Goal: Task Accomplishment & Management: Use online tool/utility

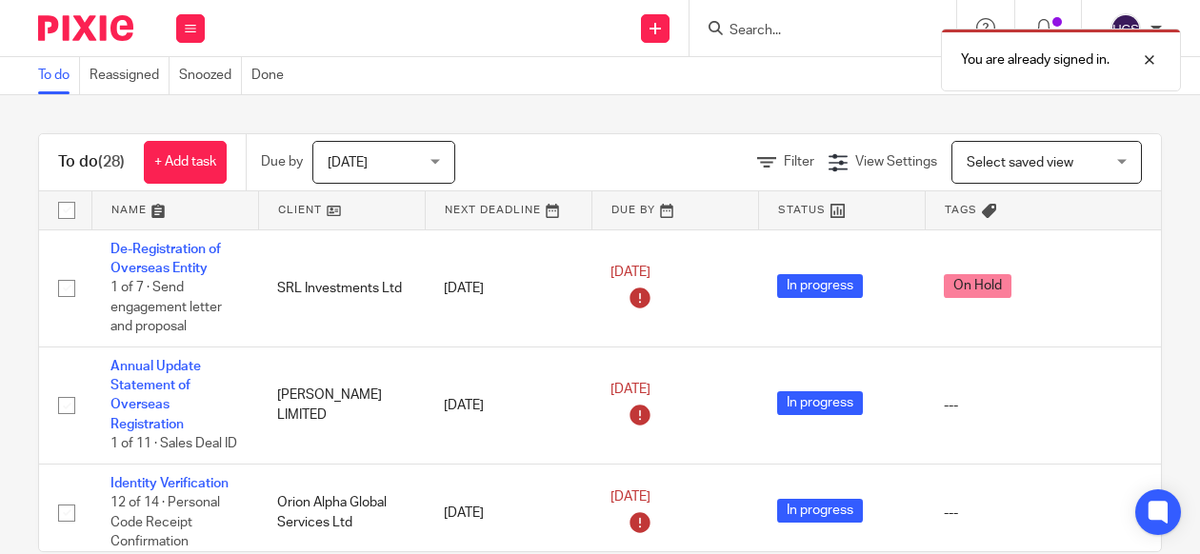
click at [802, 22] on div "You are already signed in." at bounding box center [890, 55] width 581 height 72
click at [1157, 60] on div at bounding box center [1134, 60] width 51 height 23
click at [889, 30] on input "Search" at bounding box center [813, 31] width 171 height 17
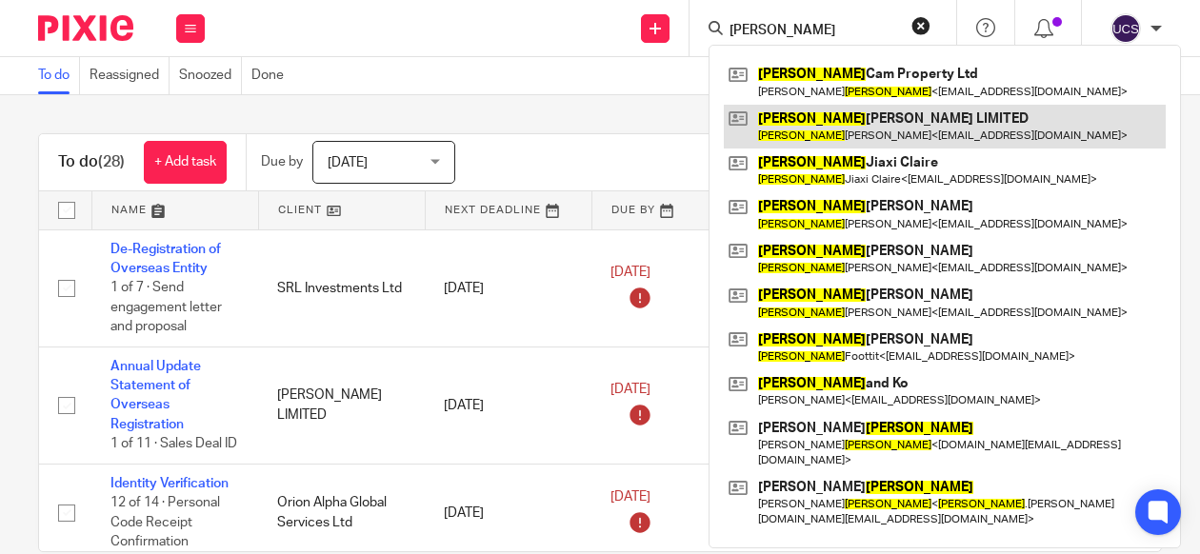
type input "lee"
click at [888, 121] on link at bounding box center [945, 127] width 442 height 44
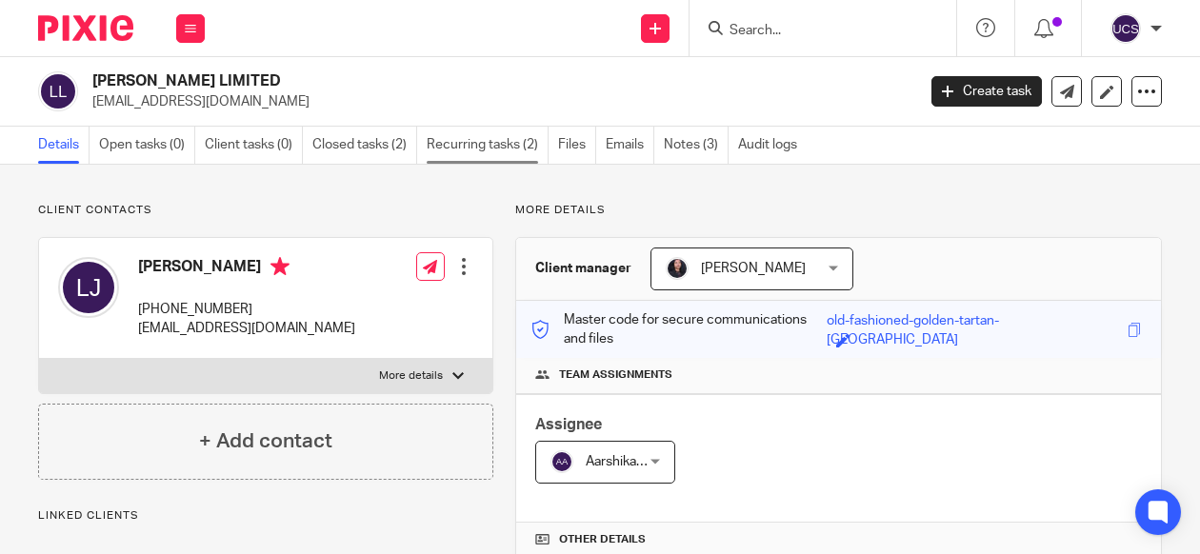
click at [515, 148] on link "Recurring tasks (2)" at bounding box center [488, 145] width 122 height 37
click at [748, 37] on input "Search" at bounding box center [813, 31] width 171 height 17
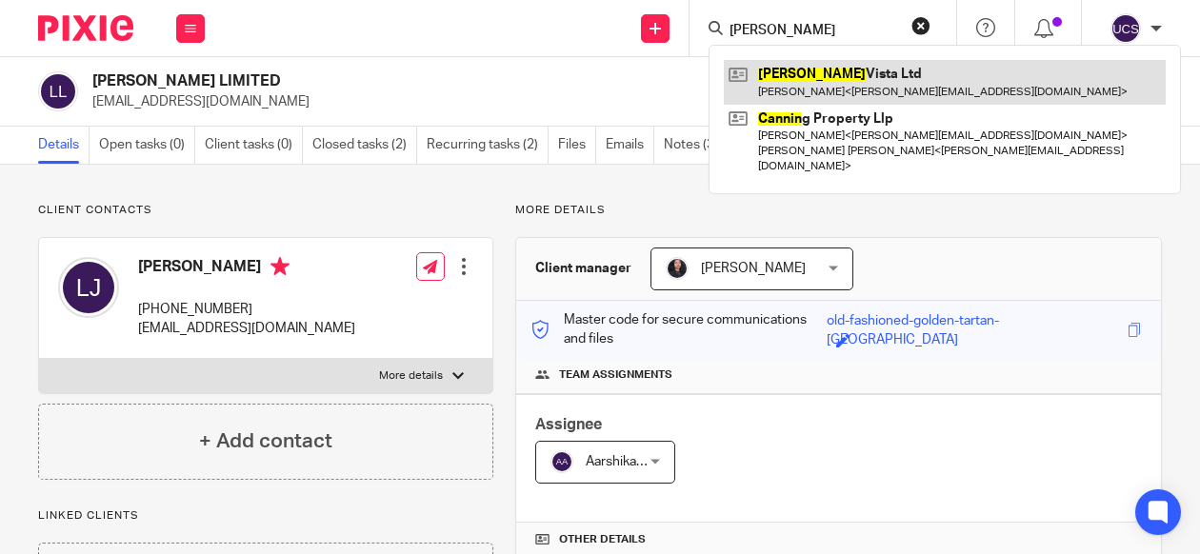
type input "cannon"
click at [849, 70] on link at bounding box center [945, 82] width 442 height 44
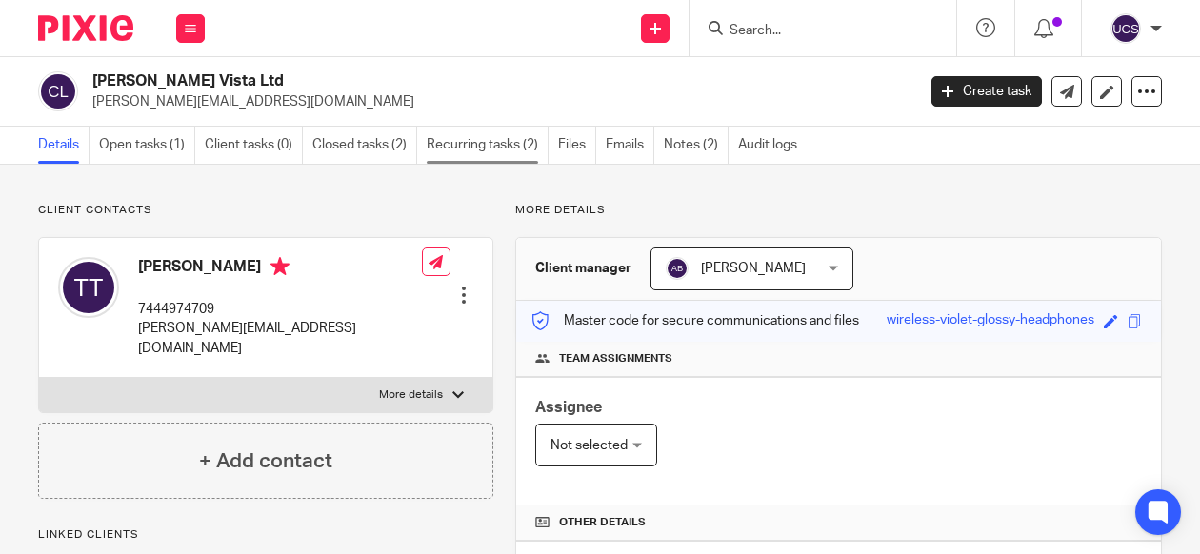
click at [495, 144] on link "Recurring tasks (2)" at bounding box center [488, 145] width 122 height 37
click at [838, 21] on form at bounding box center [829, 28] width 203 height 24
click at [823, 29] on input "Search" at bounding box center [813, 31] width 171 height 17
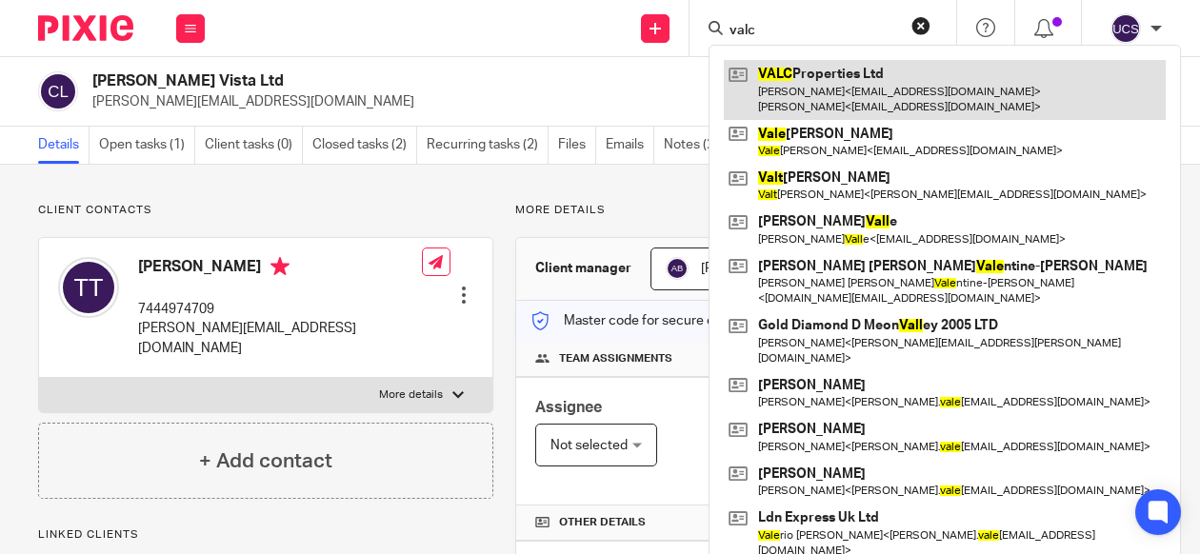
type input "valc"
click at [867, 64] on link at bounding box center [945, 89] width 442 height 59
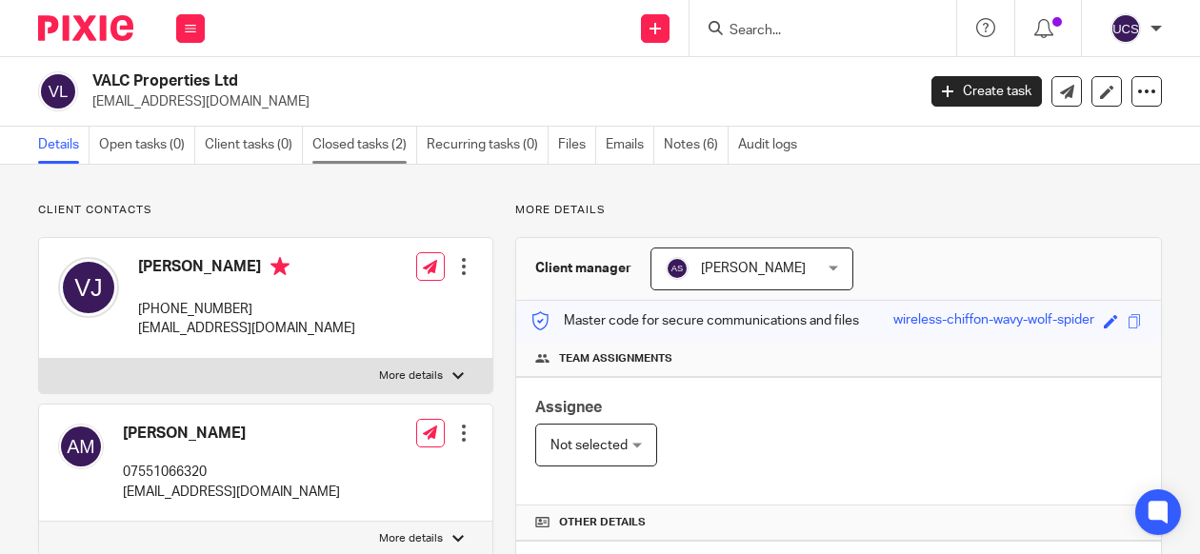
click at [370, 143] on link "Closed tasks (2)" at bounding box center [364, 145] width 105 height 37
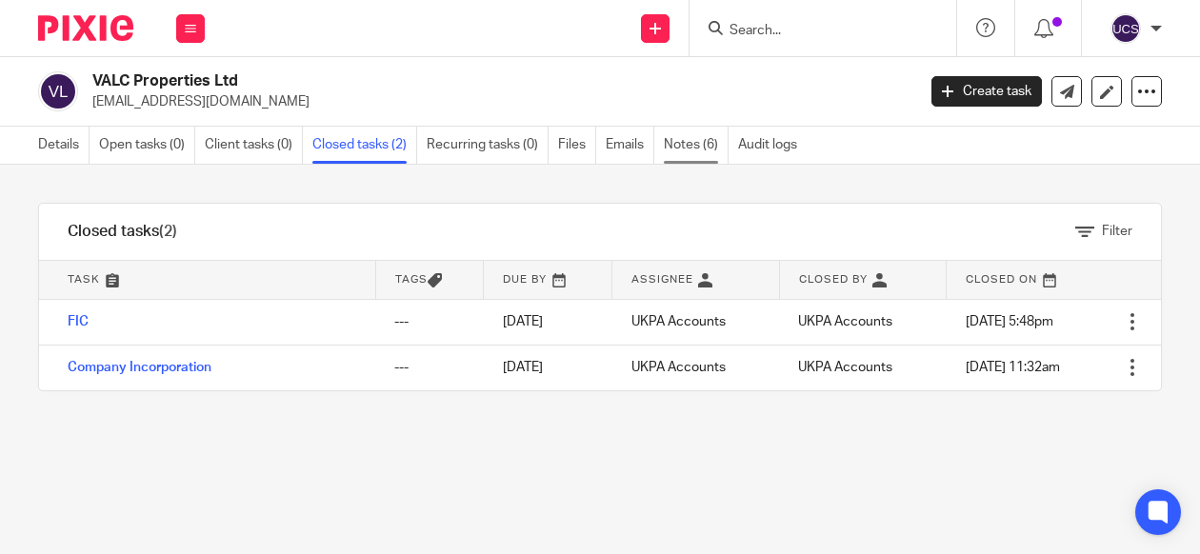
click at [686, 153] on link "Notes (6)" at bounding box center [696, 145] width 65 height 37
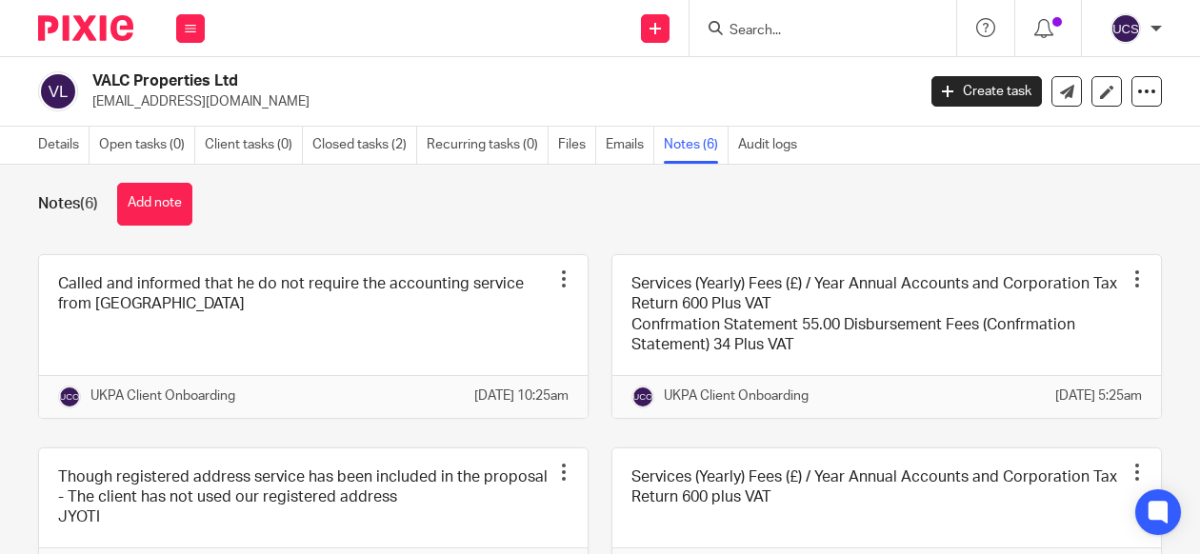
scroll to position [19, 0]
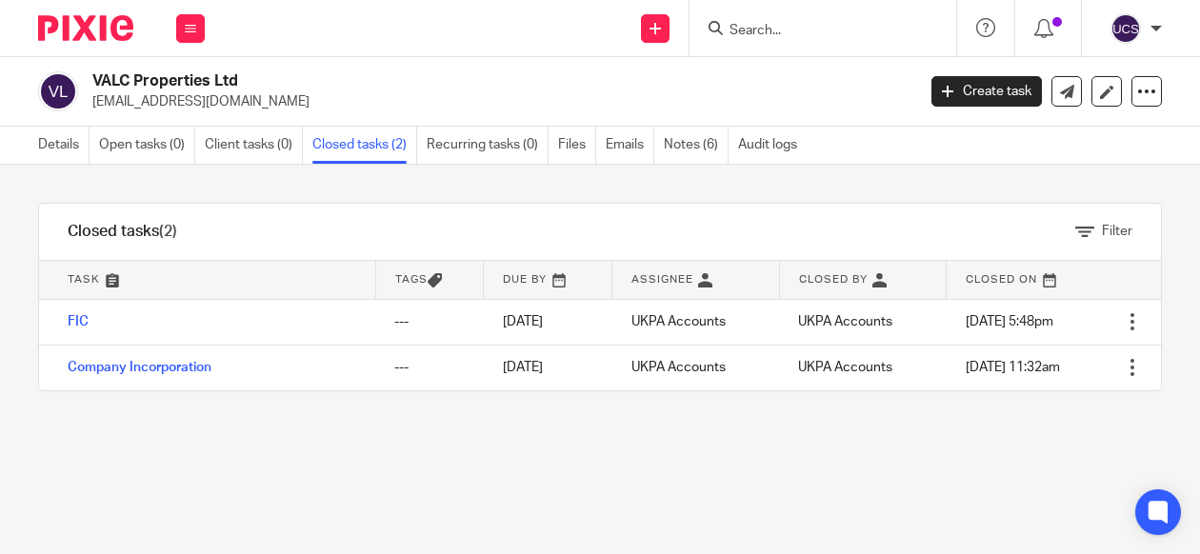
click at [669, 448] on div "Filter tasks Only show tasks matching all of these conditions 1 Task name Is Is…" at bounding box center [600, 359] width 1200 height 389
click at [534, 409] on div "Filter tasks Only show tasks matching all of these conditions 1 Task name Is Is…" at bounding box center [600, 359] width 1200 height 389
click at [750, 32] on input "Search" at bounding box center [813, 31] width 171 height 17
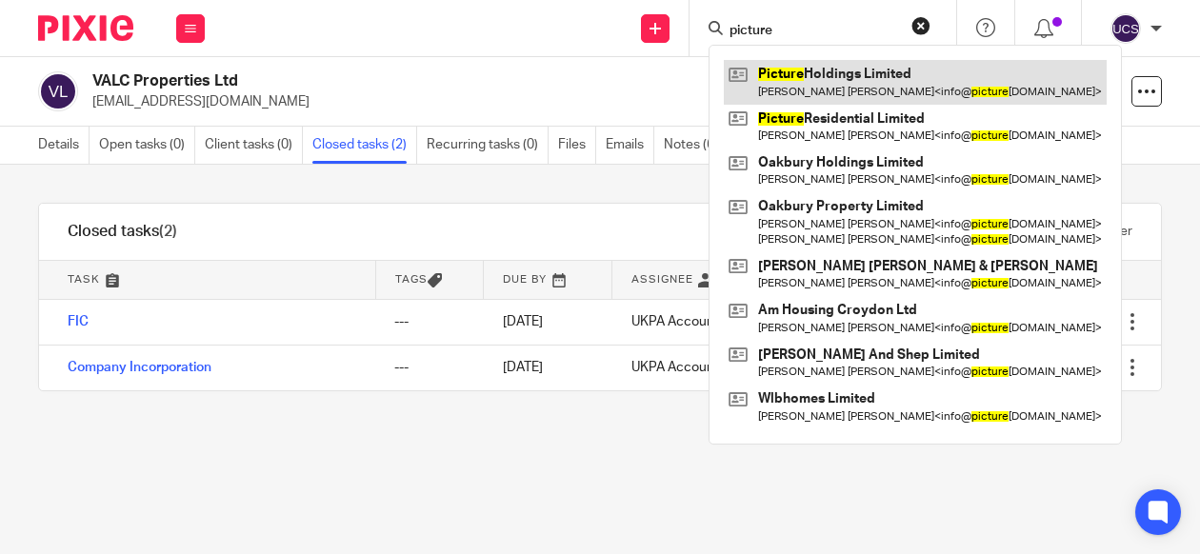
type input "picture"
click at [827, 77] on link at bounding box center [915, 82] width 383 height 44
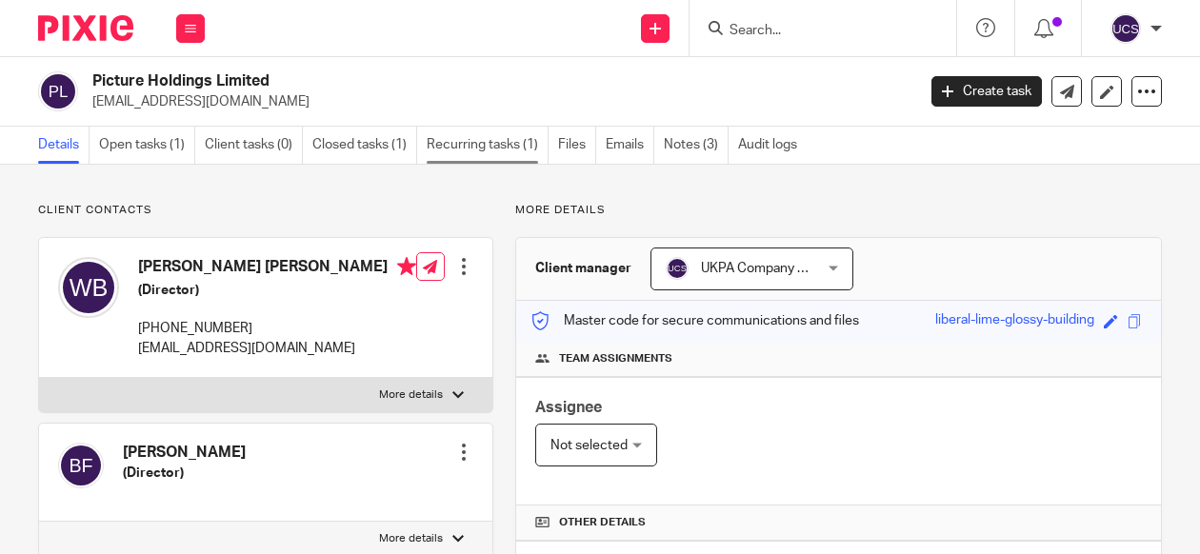
click at [493, 150] on link "Recurring tasks (1)" at bounding box center [488, 145] width 122 height 37
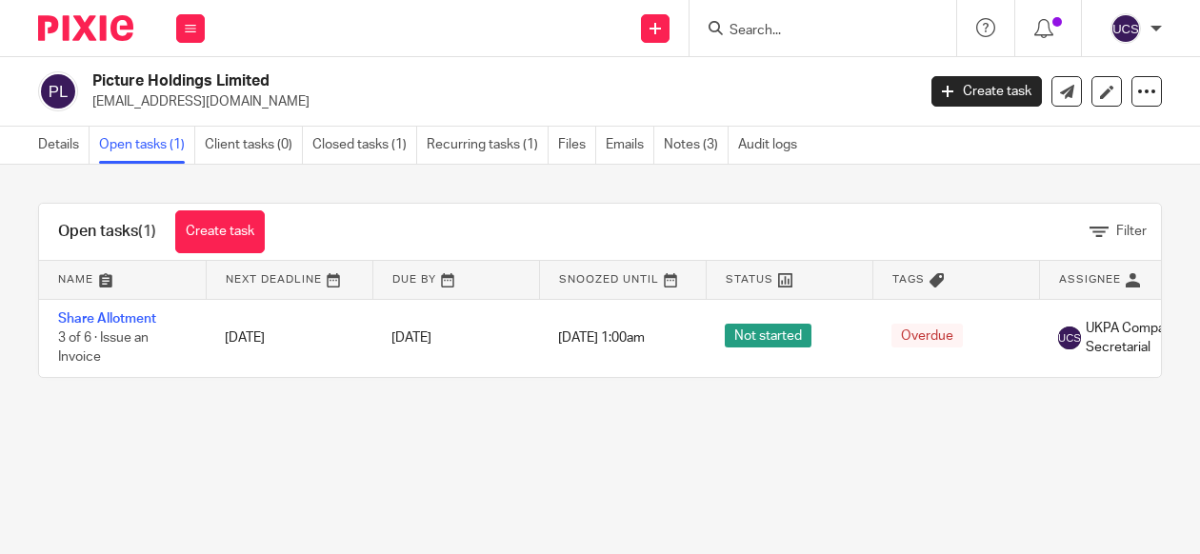
click at [100, 315] on link "Share Allotment" at bounding box center [107, 318] width 98 height 13
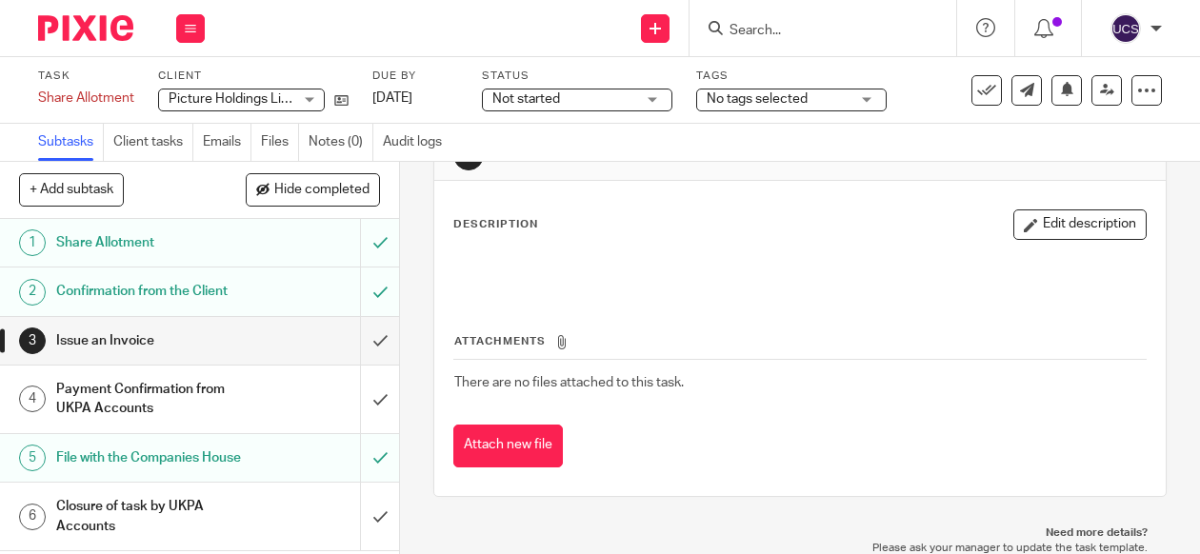
scroll to position [14, 0]
click at [343, 156] on link "Notes (0)" at bounding box center [341, 142] width 65 height 37
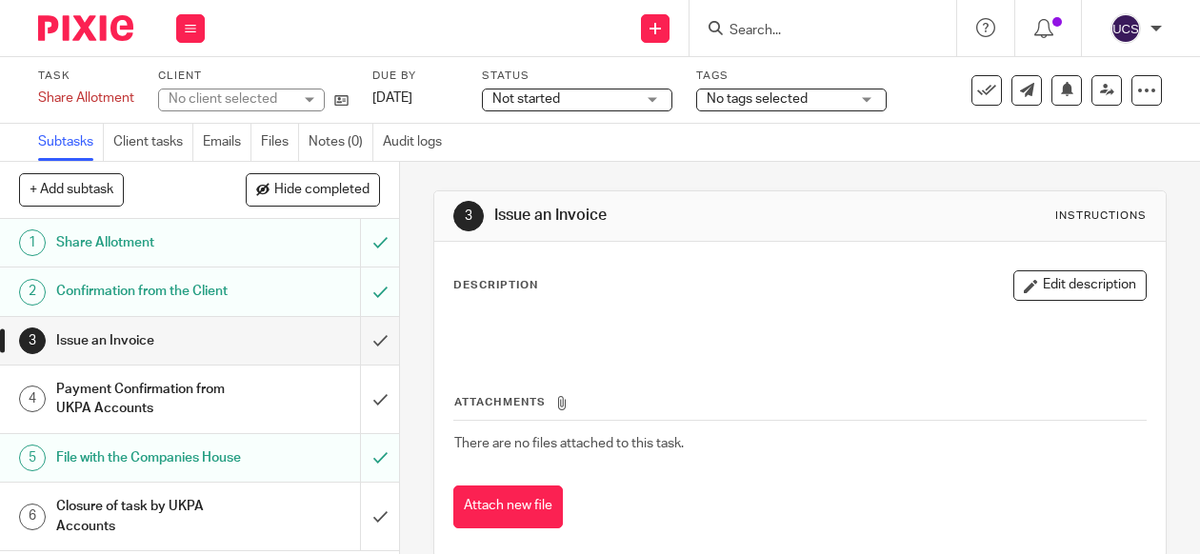
scroll to position [14, 0]
click at [661, 95] on div "Not started Not started" at bounding box center [577, 100] width 190 height 23
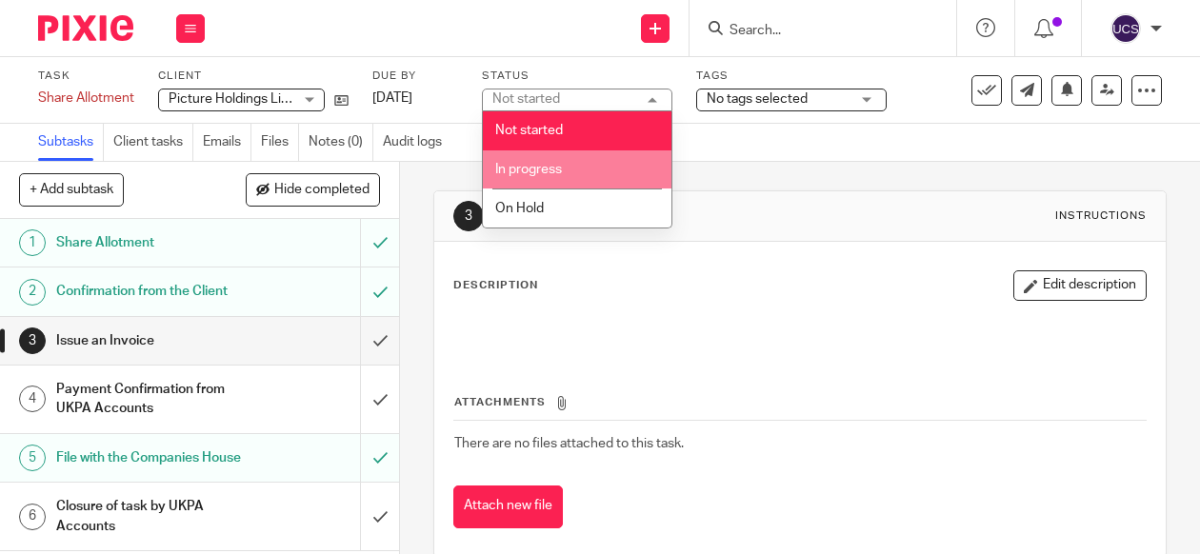
click at [587, 157] on li "In progress" at bounding box center [577, 169] width 189 height 39
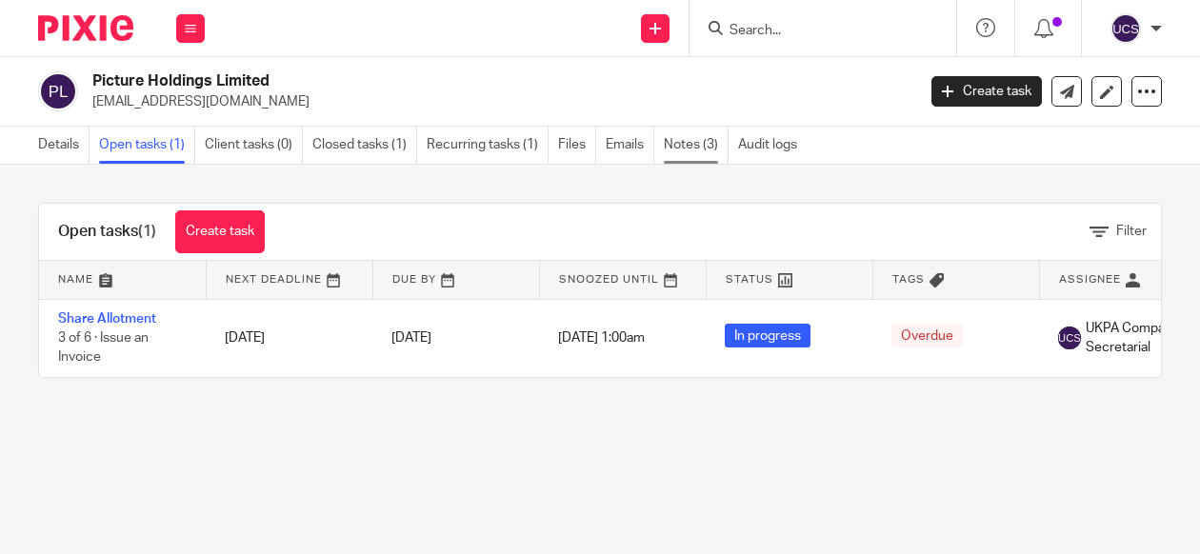
click at [693, 150] on link "Notes (3)" at bounding box center [696, 145] width 65 height 37
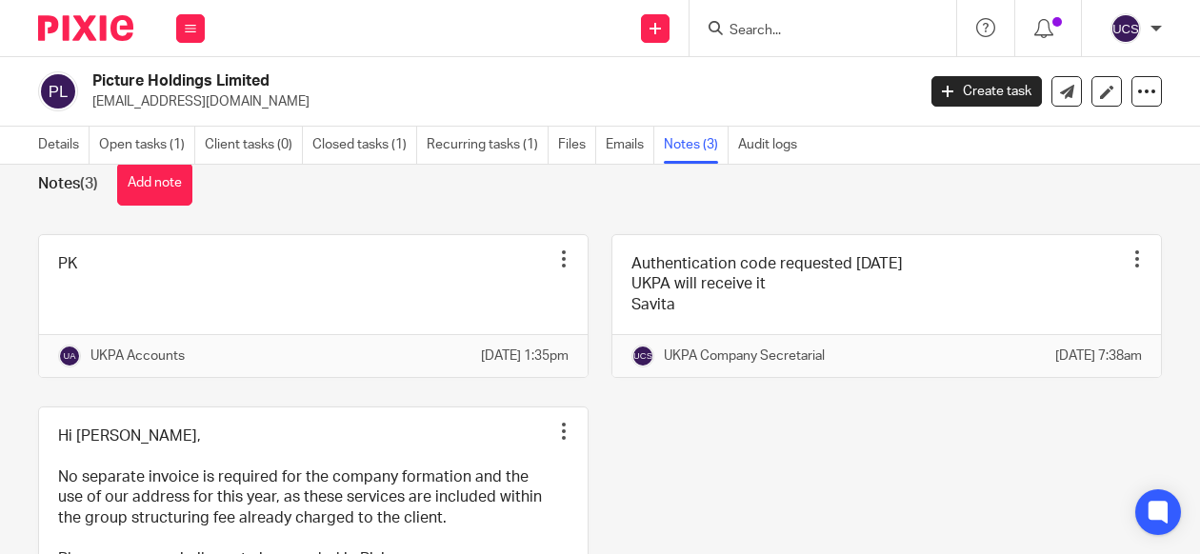
scroll to position [40, 0]
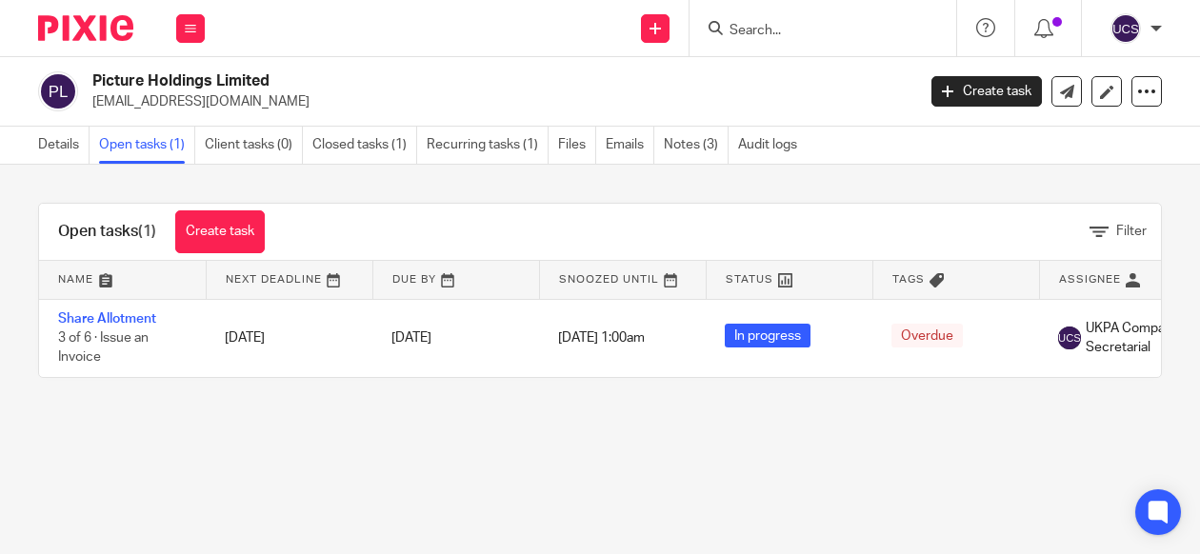
click at [94, 318] on link "Share Allotment" at bounding box center [107, 318] width 98 height 13
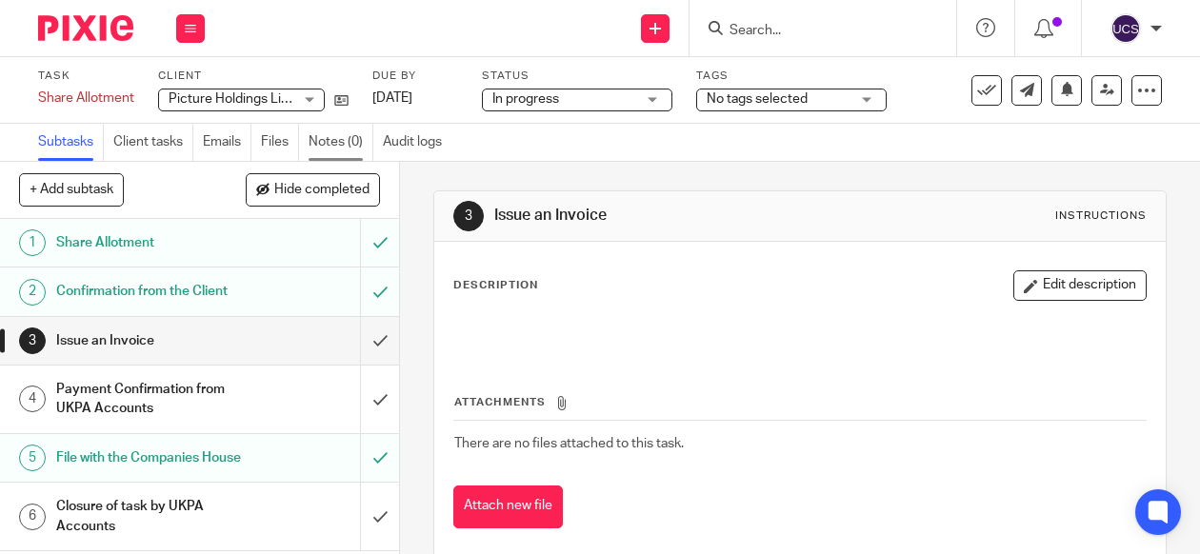
click at [345, 138] on link "Notes (0)" at bounding box center [341, 142] width 65 height 37
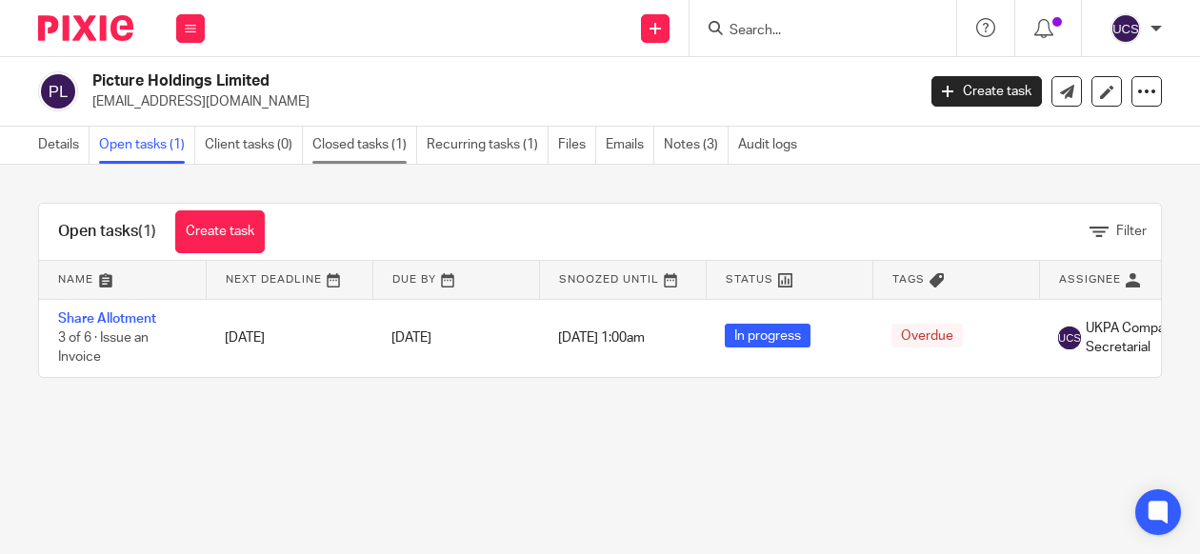
click at [337, 138] on link "Closed tasks (1)" at bounding box center [364, 145] width 105 height 37
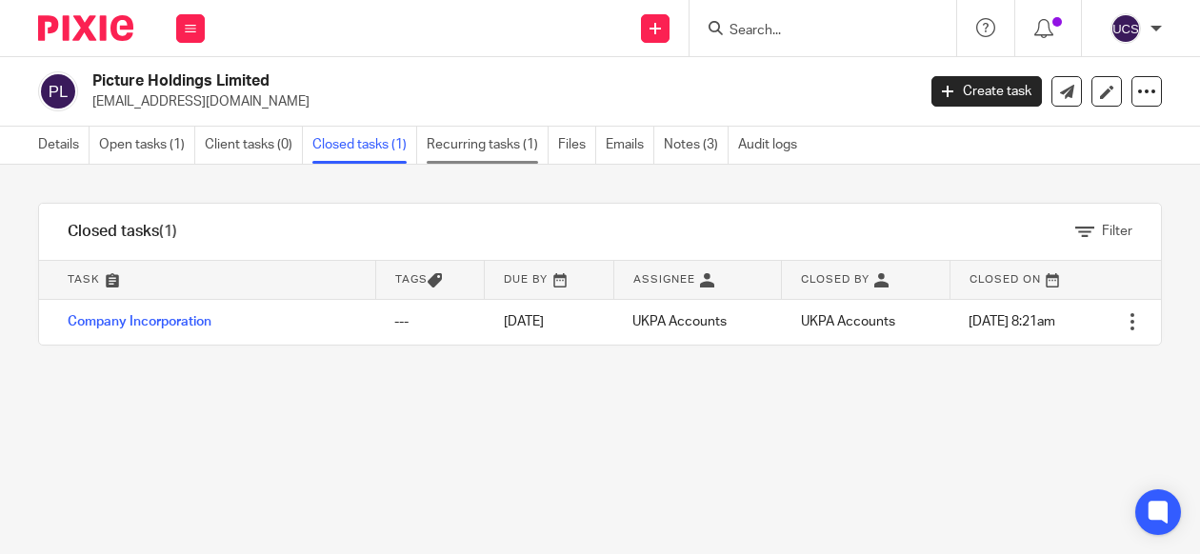
click at [453, 150] on link "Recurring tasks (1)" at bounding box center [488, 145] width 122 height 37
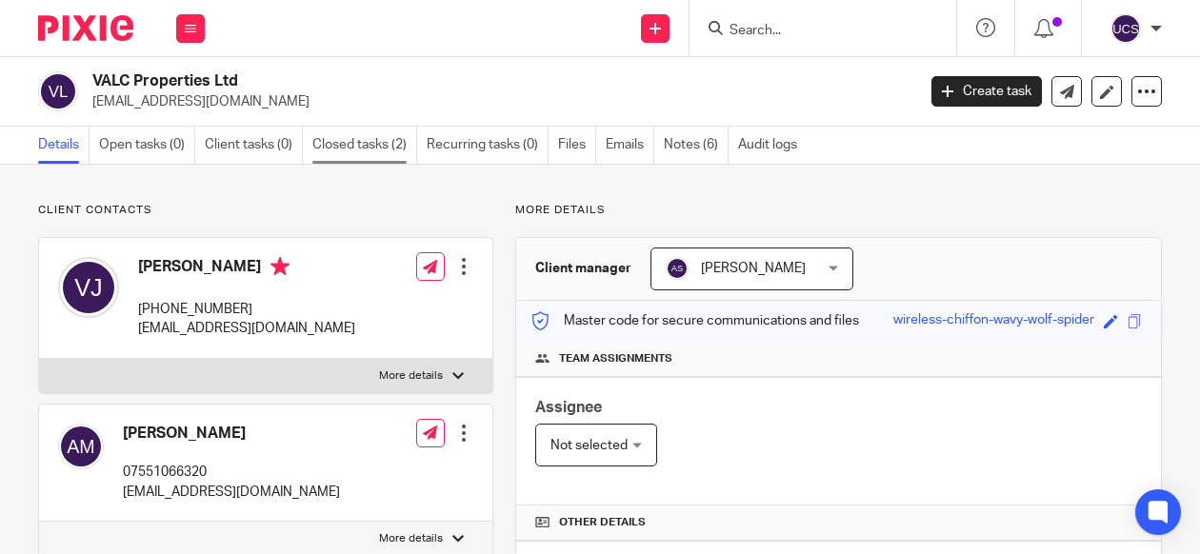
click at [377, 135] on link "Closed tasks (2)" at bounding box center [364, 145] width 105 height 37
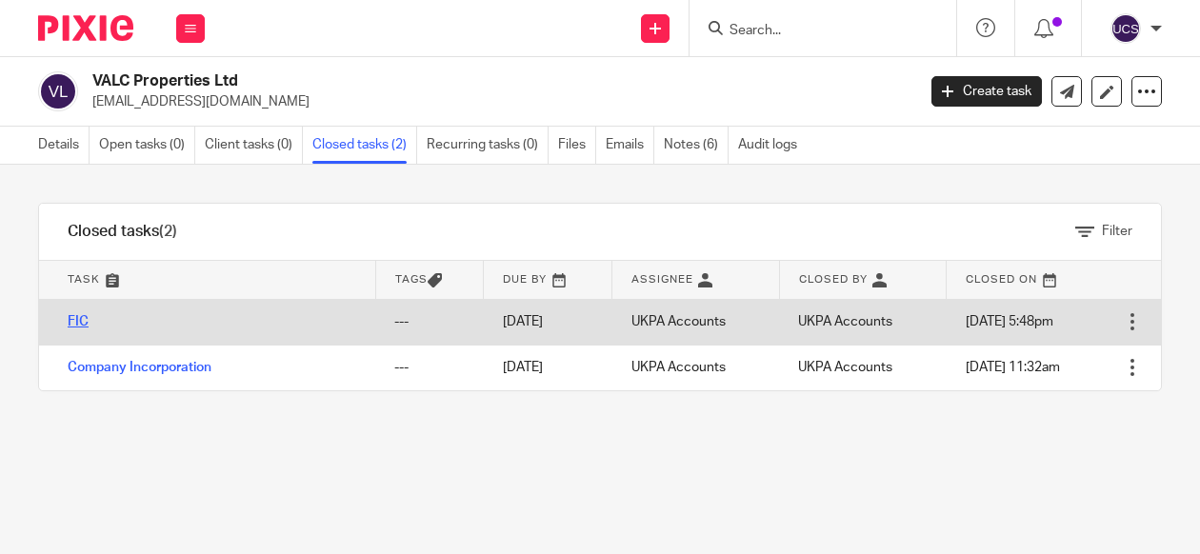
click at [75, 317] on link "FIC" at bounding box center [78, 321] width 21 height 13
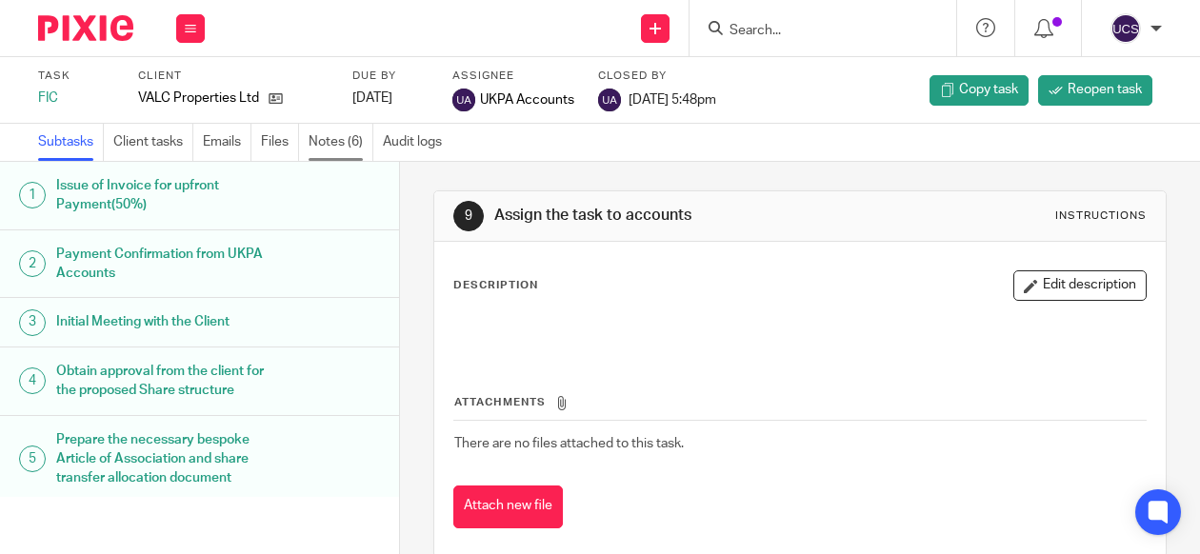
click at [334, 138] on link "Notes (6)" at bounding box center [341, 142] width 65 height 37
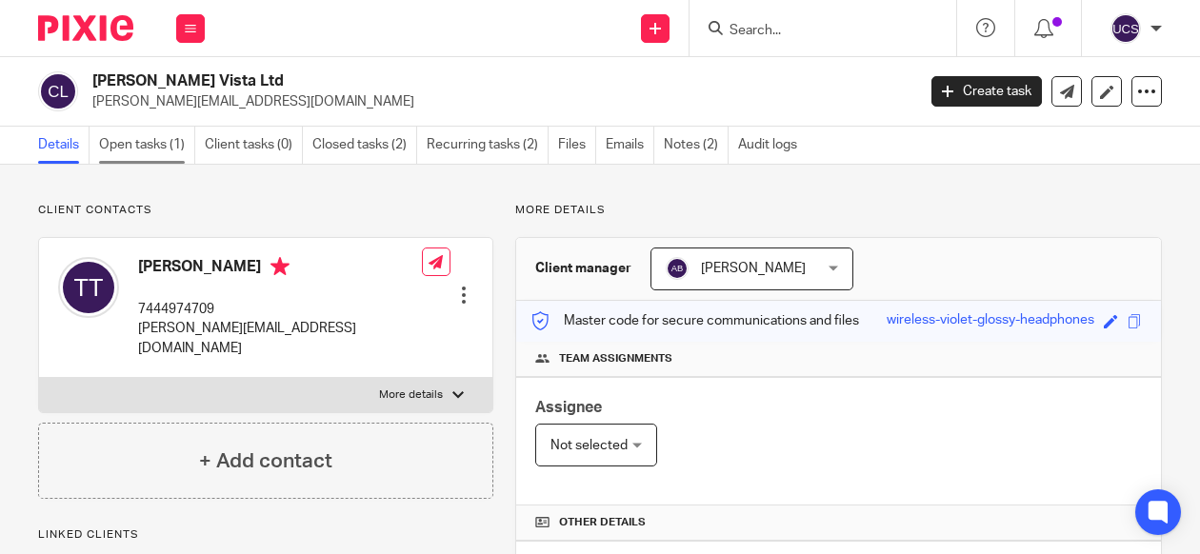
click at [135, 150] on link "Open tasks (1)" at bounding box center [147, 145] width 96 height 37
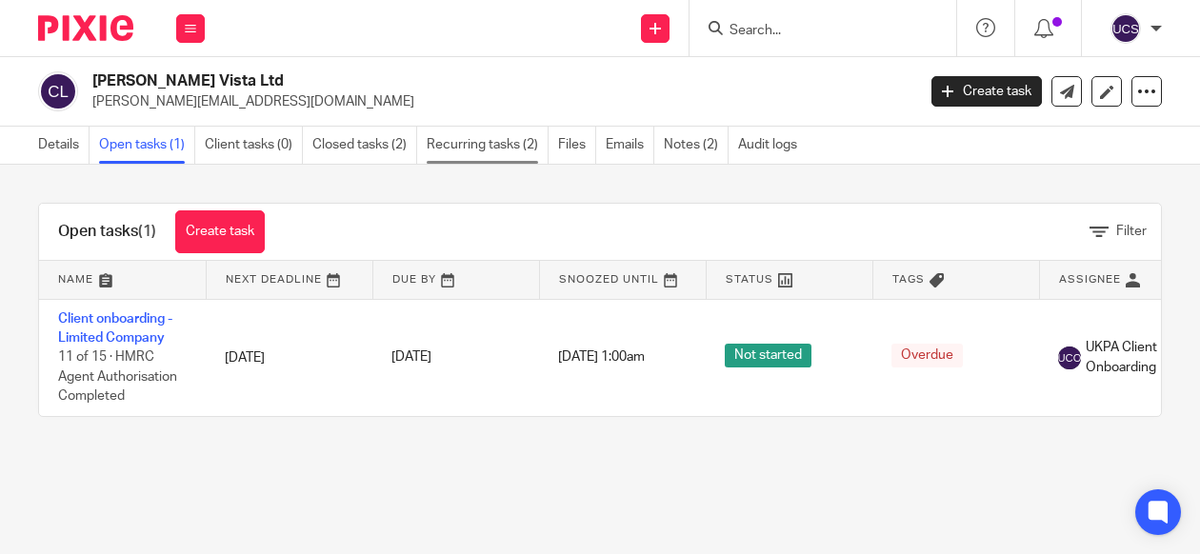
click at [473, 136] on link "Recurring tasks (2)" at bounding box center [488, 145] width 122 height 37
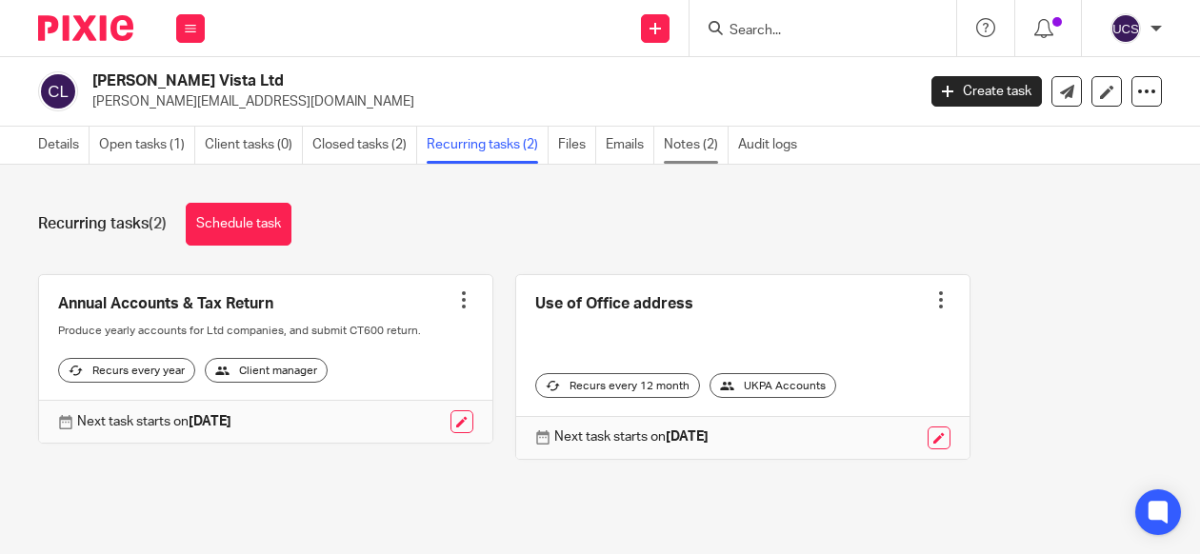
click at [699, 154] on link "Notes (2)" at bounding box center [696, 145] width 65 height 37
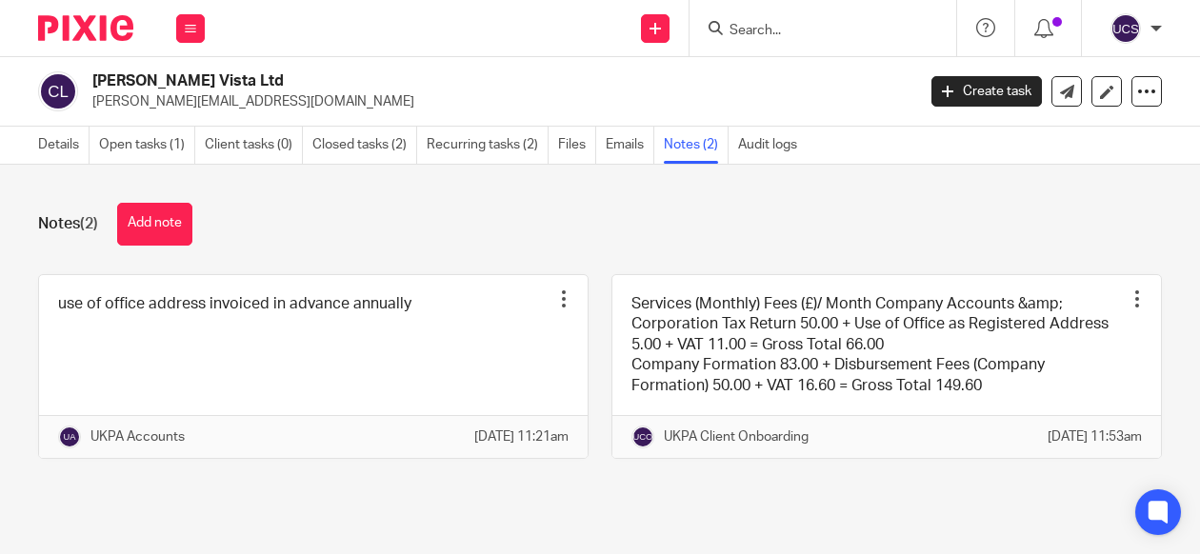
click at [747, 37] on input "Search" at bounding box center [813, 31] width 171 height 17
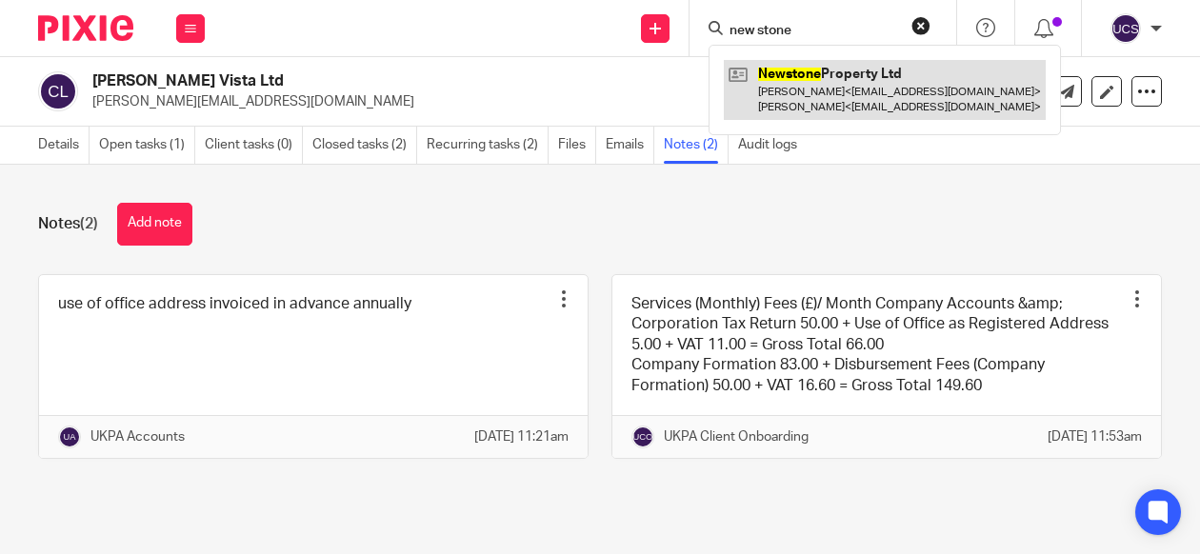
type input "new stone"
click at [838, 79] on link at bounding box center [885, 89] width 322 height 59
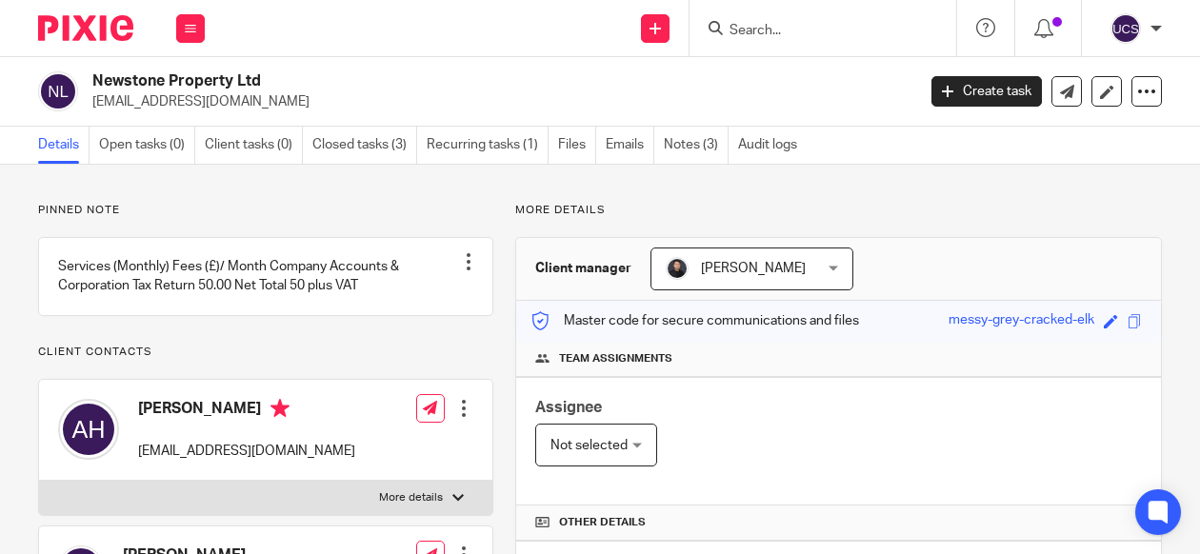
click at [474, 150] on link "Recurring tasks (1)" at bounding box center [488, 145] width 122 height 37
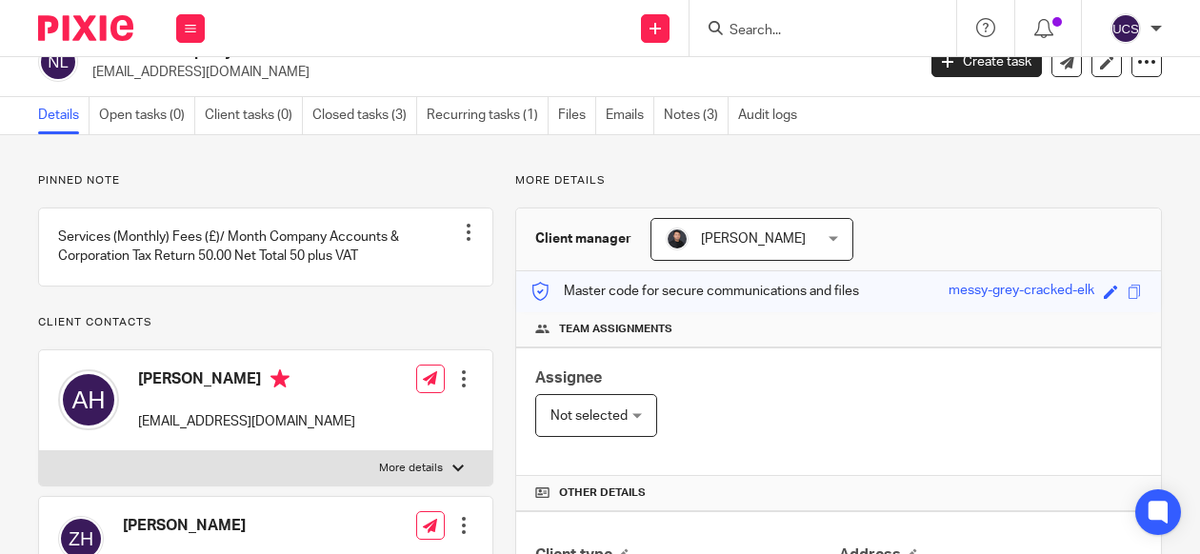
scroll to position [13, 0]
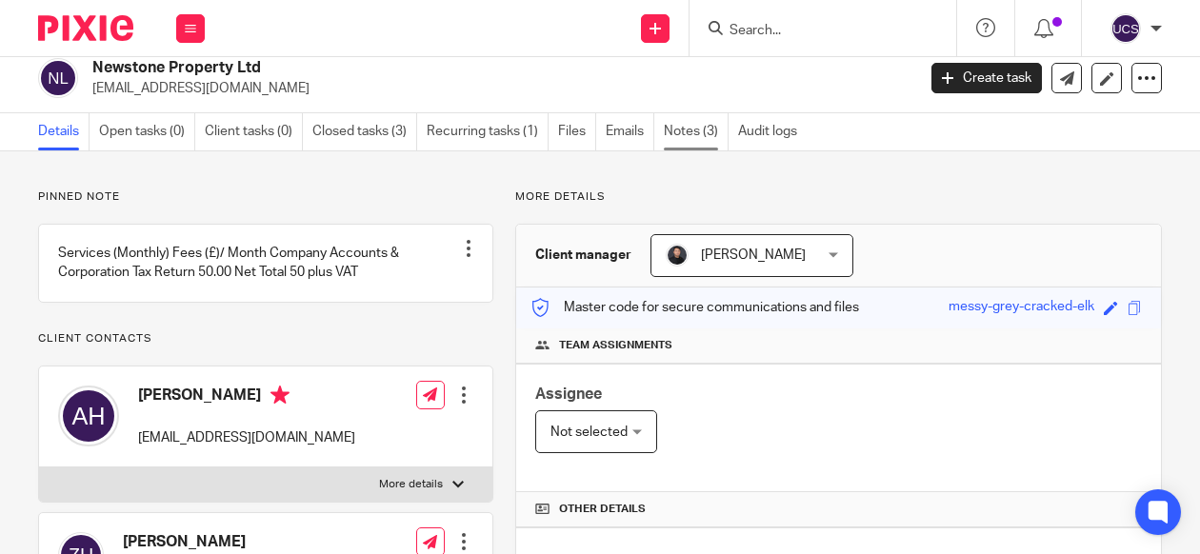
click at [695, 138] on link "Notes (3)" at bounding box center [696, 131] width 65 height 37
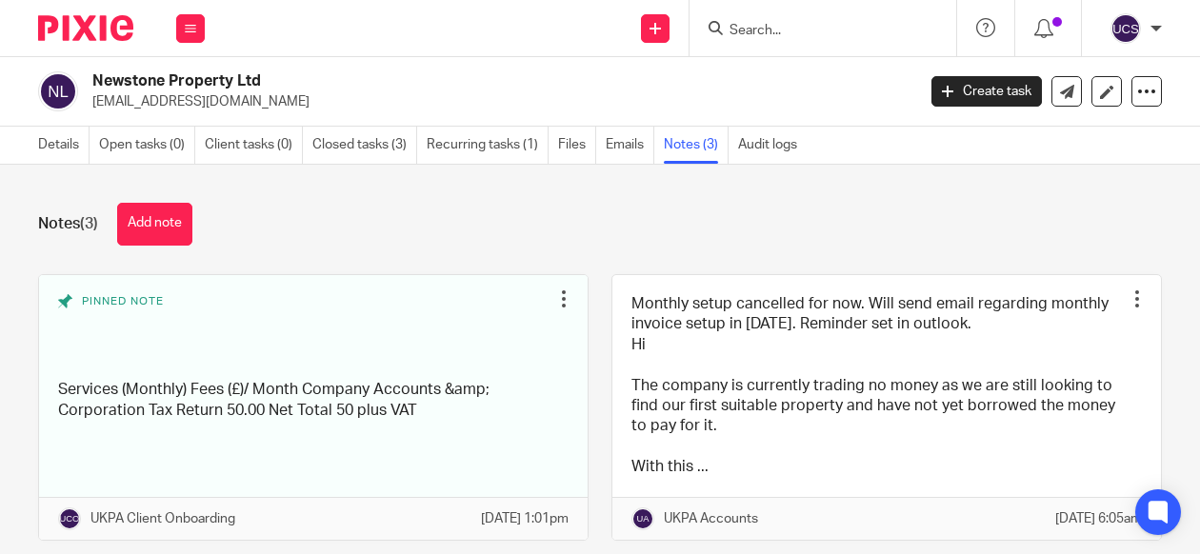
click at [1146, 115] on div "Newstone Property Ltd zoe_jenkins47@hotmail.co.uk Create task Update from Compa…" at bounding box center [600, 92] width 1200 height 70
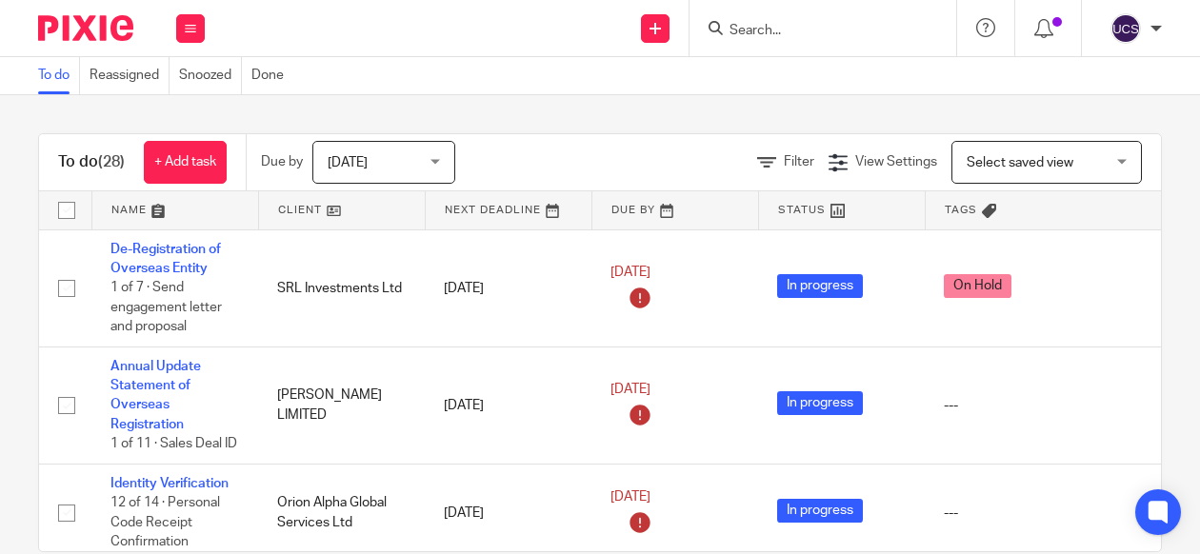
click at [742, 30] on input "Search" at bounding box center [813, 31] width 171 height 17
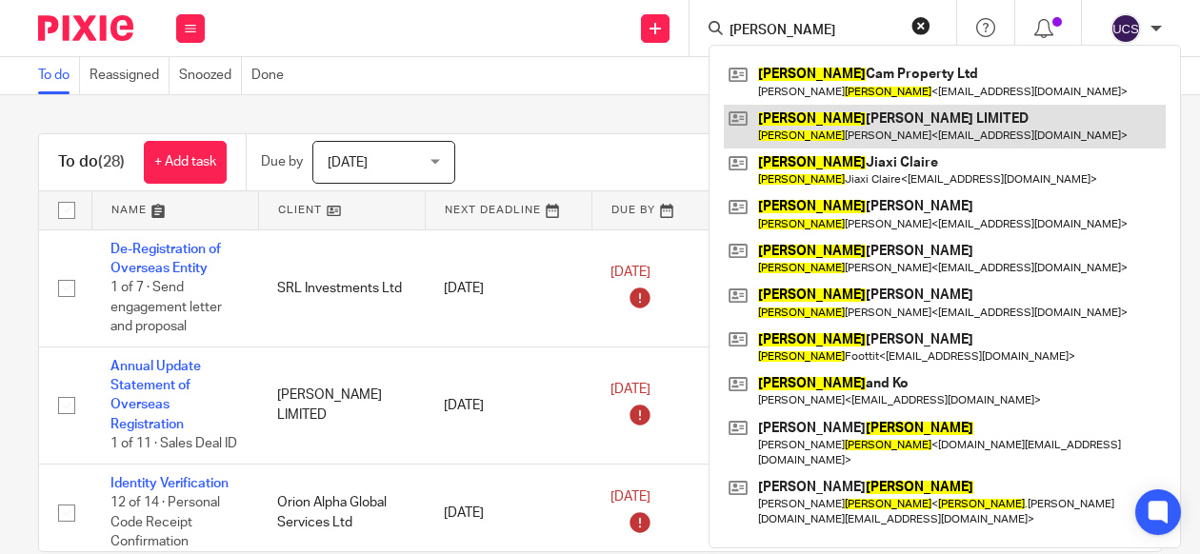
type input "lee"
click at [861, 115] on link at bounding box center [945, 127] width 442 height 44
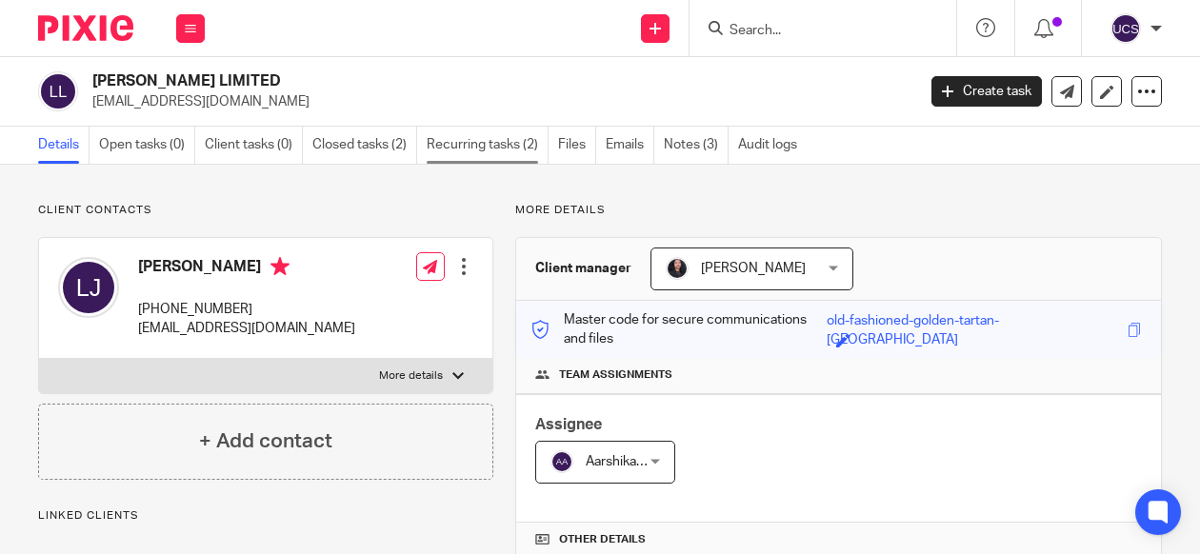
click at [453, 143] on link "Recurring tasks (2)" at bounding box center [488, 145] width 122 height 37
click at [352, 138] on link "Closed tasks (2)" at bounding box center [364, 145] width 105 height 37
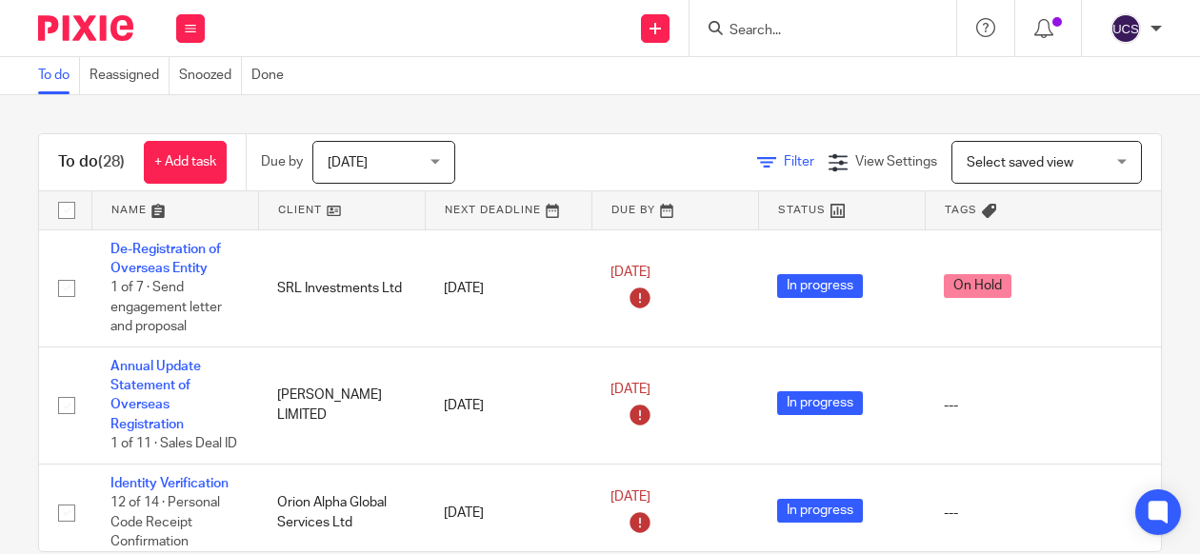
click at [757, 163] on icon at bounding box center [766, 162] width 19 height 19
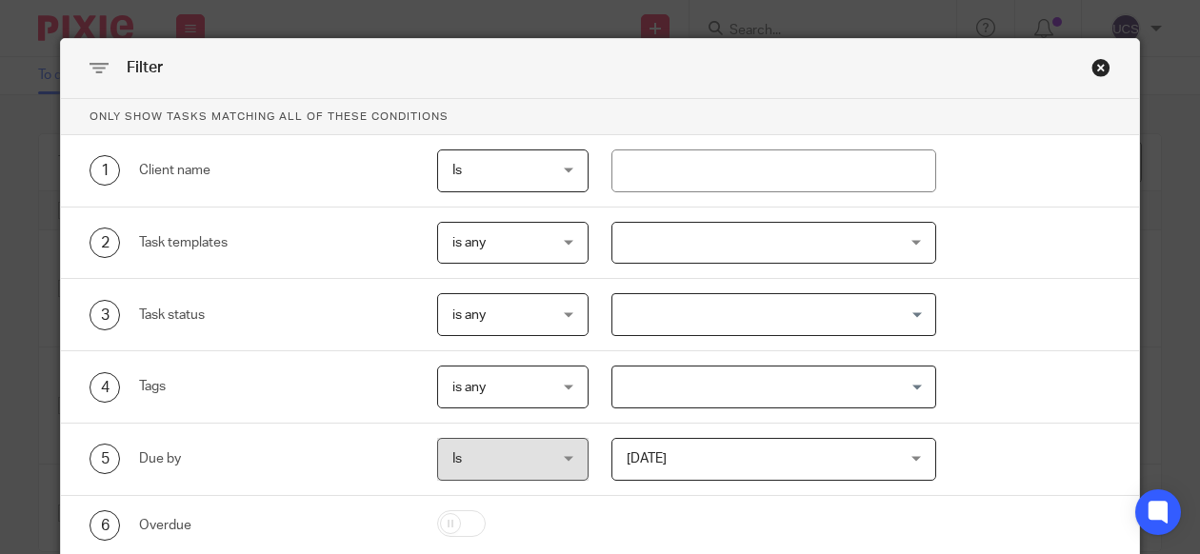
click at [1097, 64] on div "Close this dialog window" at bounding box center [1100, 67] width 19 height 19
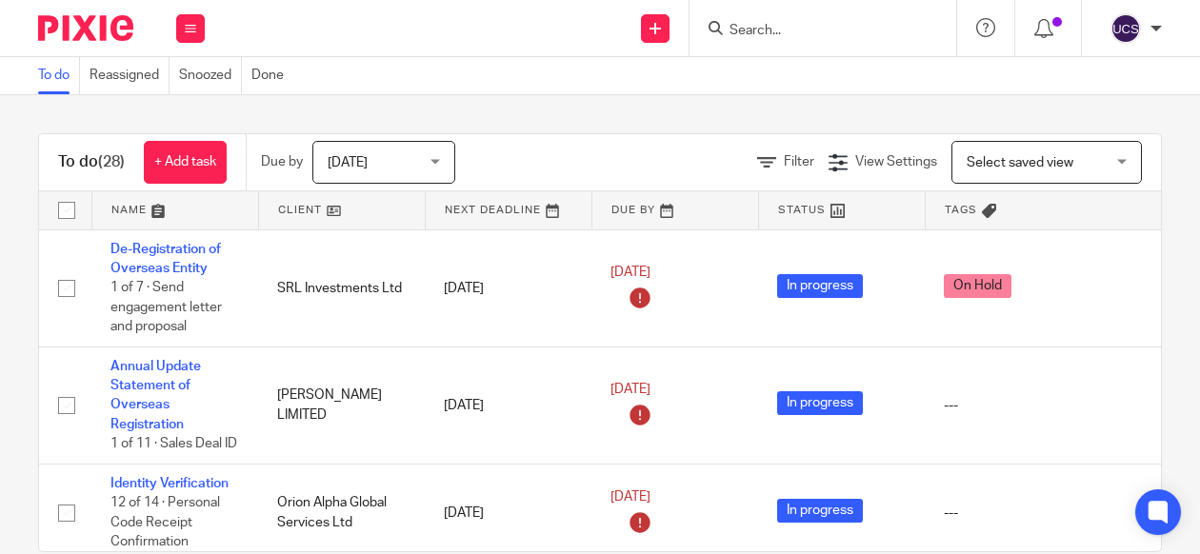
click at [1099, 170] on div "Select saved view Select saved view" at bounding box center [1046, 162] width 190 height 43
click at [855, 157] on span "View Settings" at bounding box center [896, 161] width 82 height 13
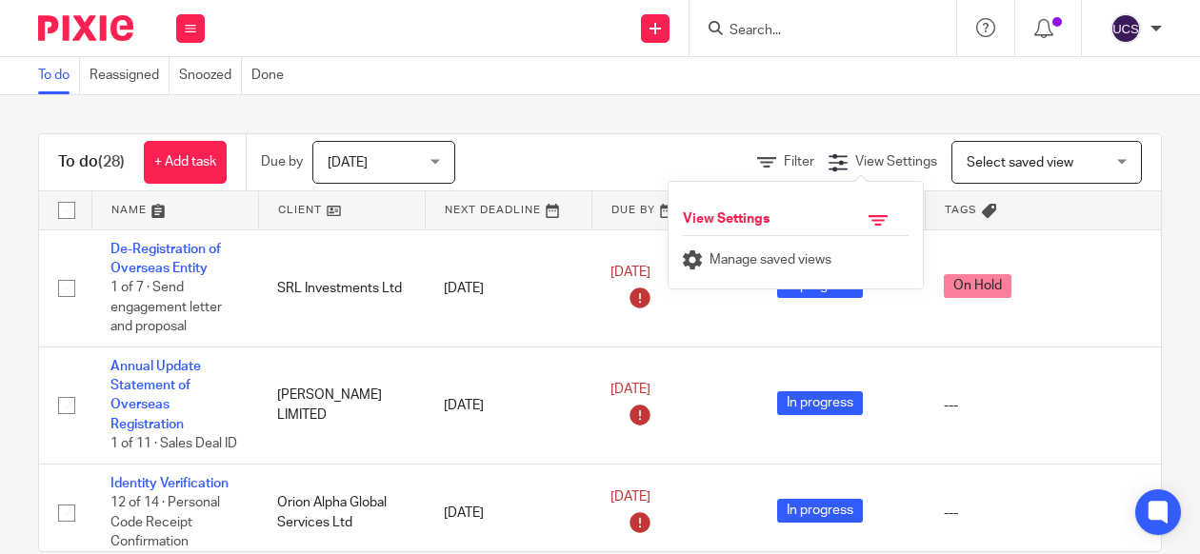
click at [881, 223] on icon at bounding box center [877, 219] width 19 height 19
click at [808, 256] on span "Manage saved views" at bounding box center [770, 259] width 122 height 13
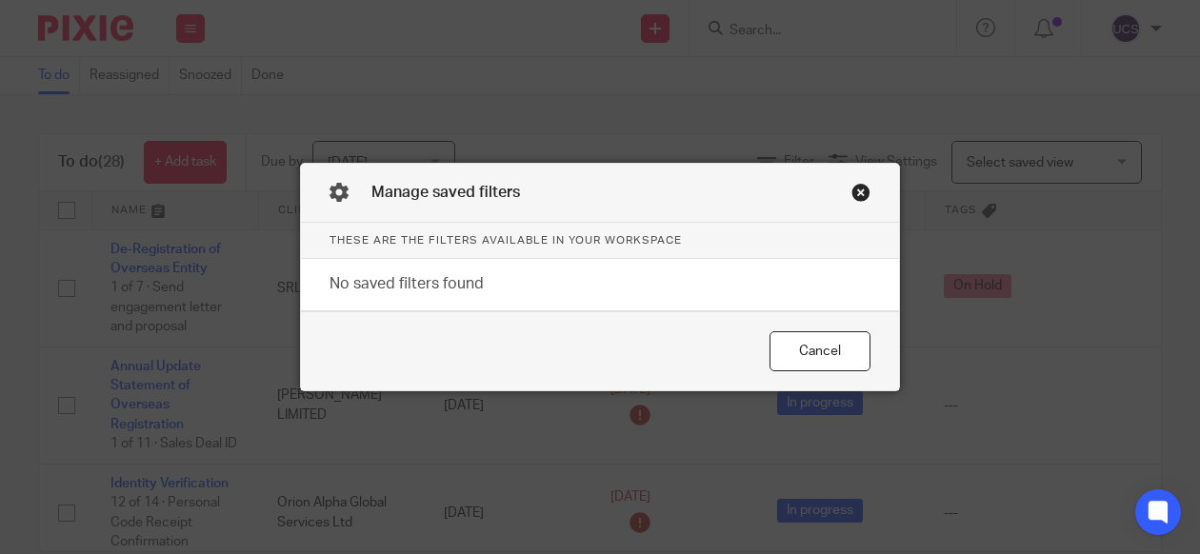
click at [854, 192] on div "Close this dialog window" at bounding box center [860, 192] width 19 height 19
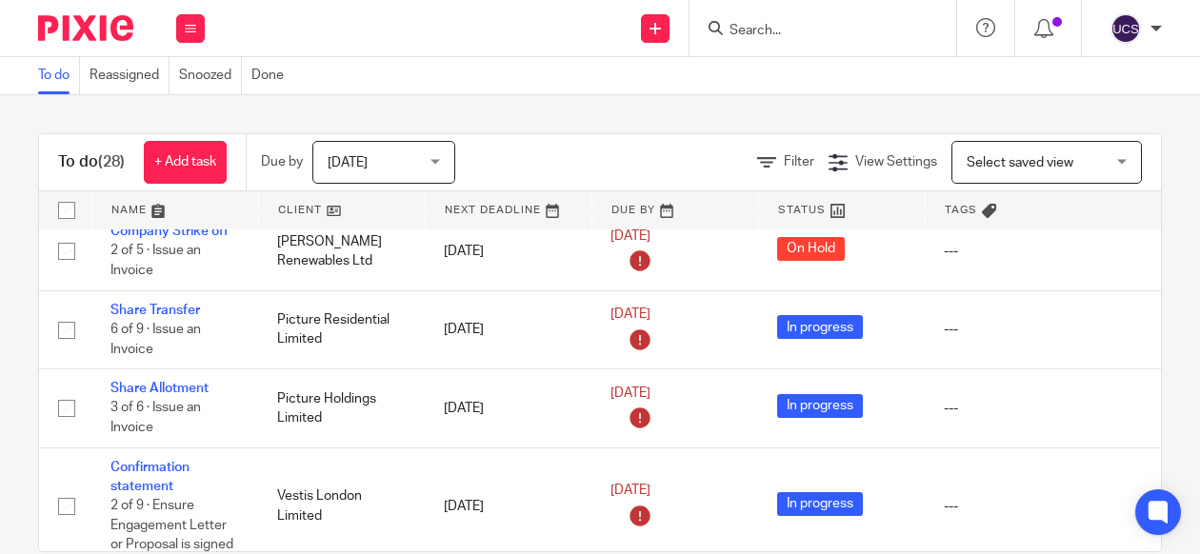
scroll to position [1482, 0]
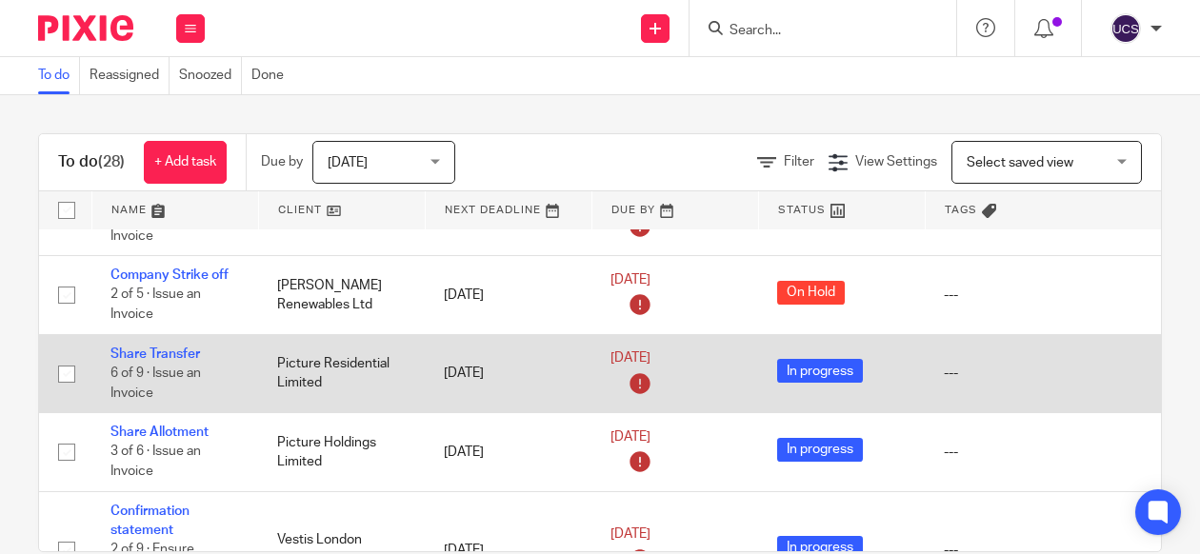
click at [150, 412] on td "Share Transfer 6 of 9 · Issue an Invoice" at bounding box center [174, 373] width 167 height 78
click at [165, 361] on link "Share Transfer" at bounding box center [155, 354] width 90 height 13
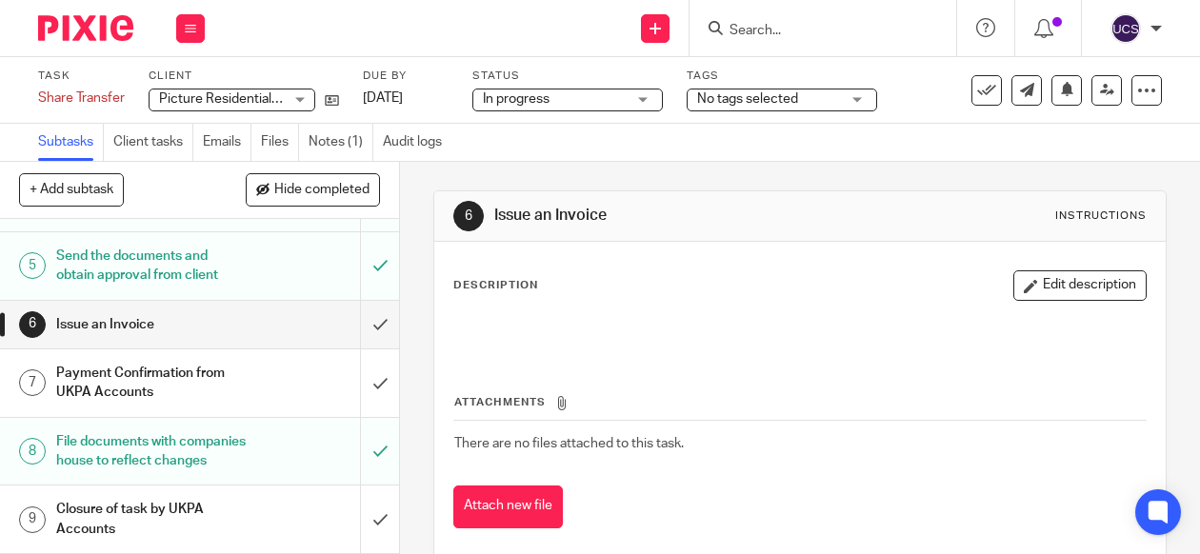
scroll to position [276, 0]
click at [333, 142] on link "Notes (1)" at bounding box center [341, 142] width 65 height 37
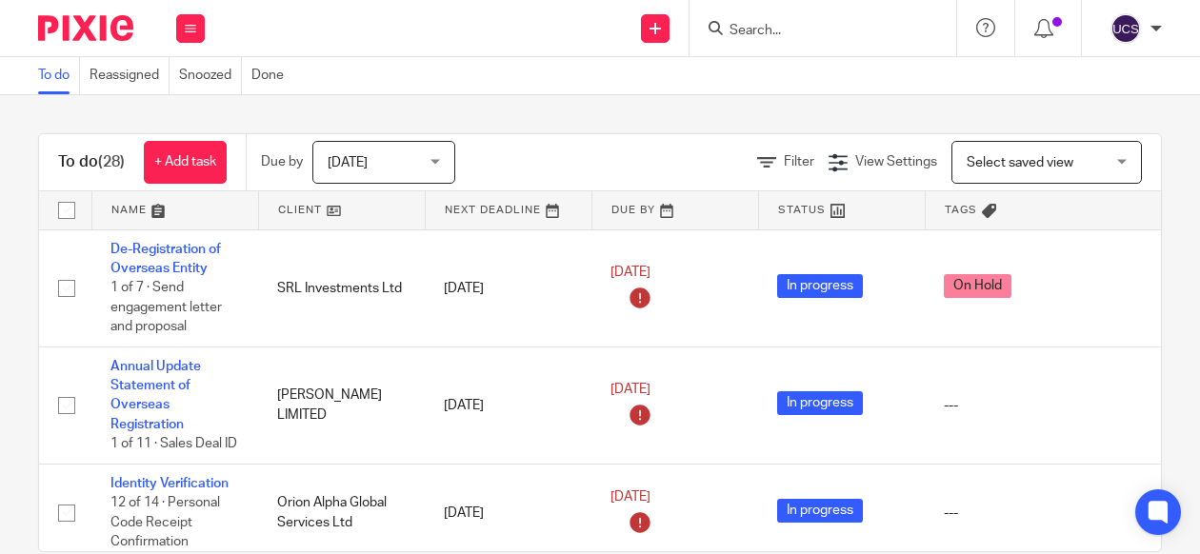
click at [1116, 224] on th "Tags" at bounding box center [1059, 210] width 269 height 38
drag, startPoint x: 1116, startPoint y: 224, endPoint x: 1127, endPoint y: 264, distance: 41.6
click at [1127, 264] on table "Name Client Next Deadline Due By Status Tags No client selected No client selec…" at bounding box center [600, 371] width 1122 height 360
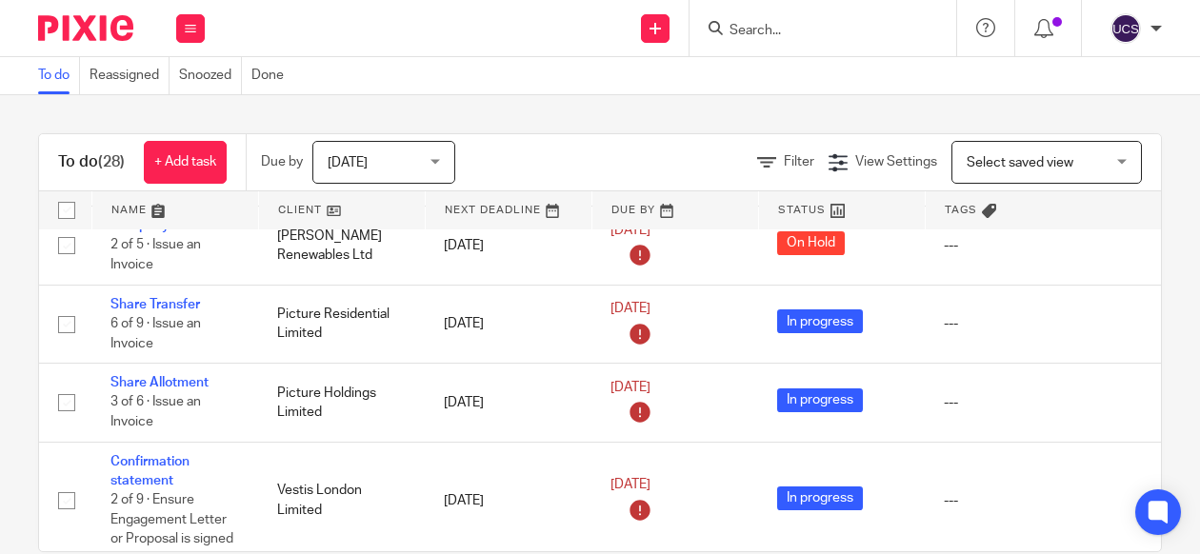
scroll to position [1545, 0]
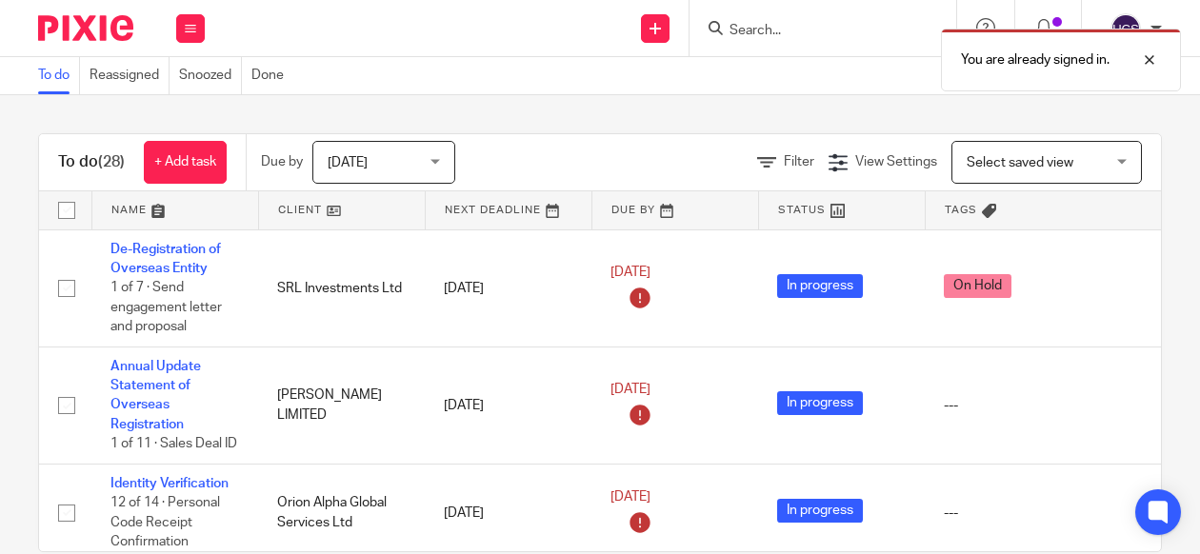
click at [788, 28] on div "You are already signed in." at bounding box center [890, 55] width 581 height 72
click at [1154, 59] on div at bounding box center [1134, 60] width 51 height 23
click at [868, 30] on input "Search" at bounding box center [813, 31] width 171 height 17
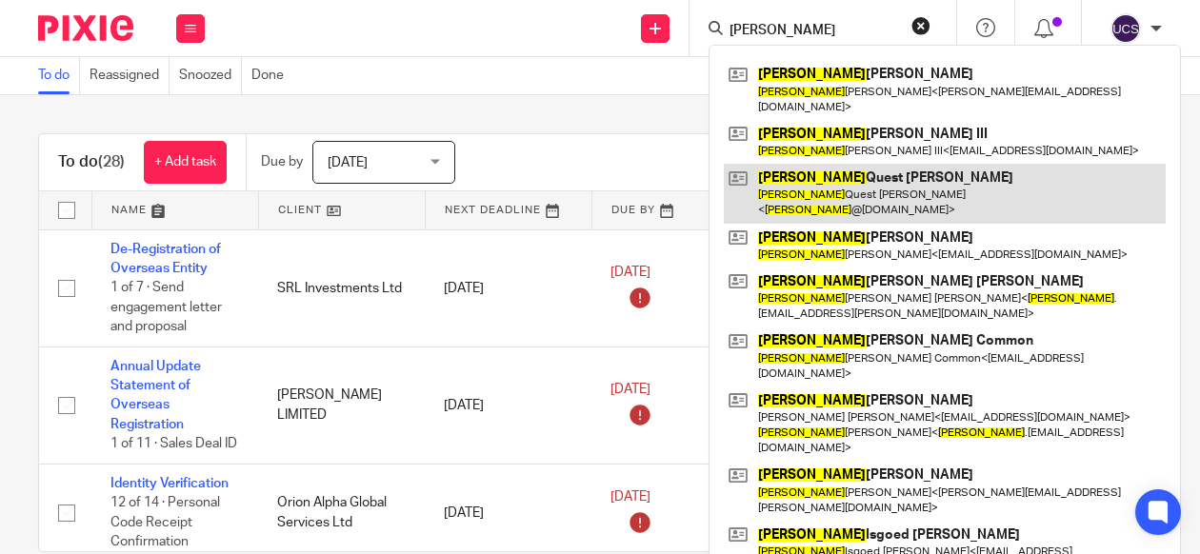
type input "james"
click at [858, 164] on link at bounding box center [945, 193] width 442 height 59
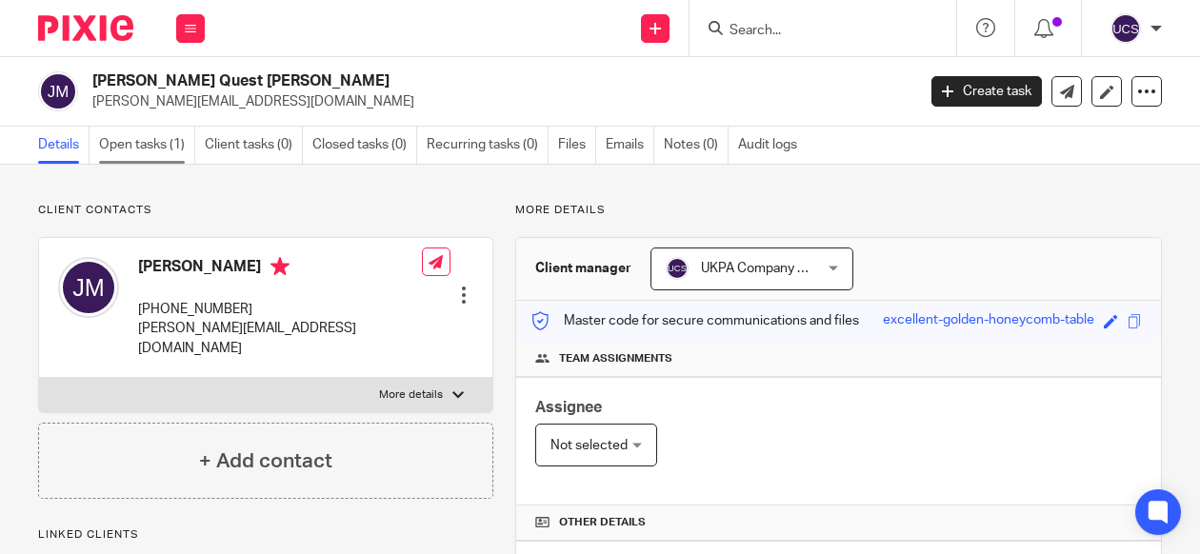
click at [152, 140] on link "Open tasks (1)" at bounding box center [147, 145] width 96 height 37
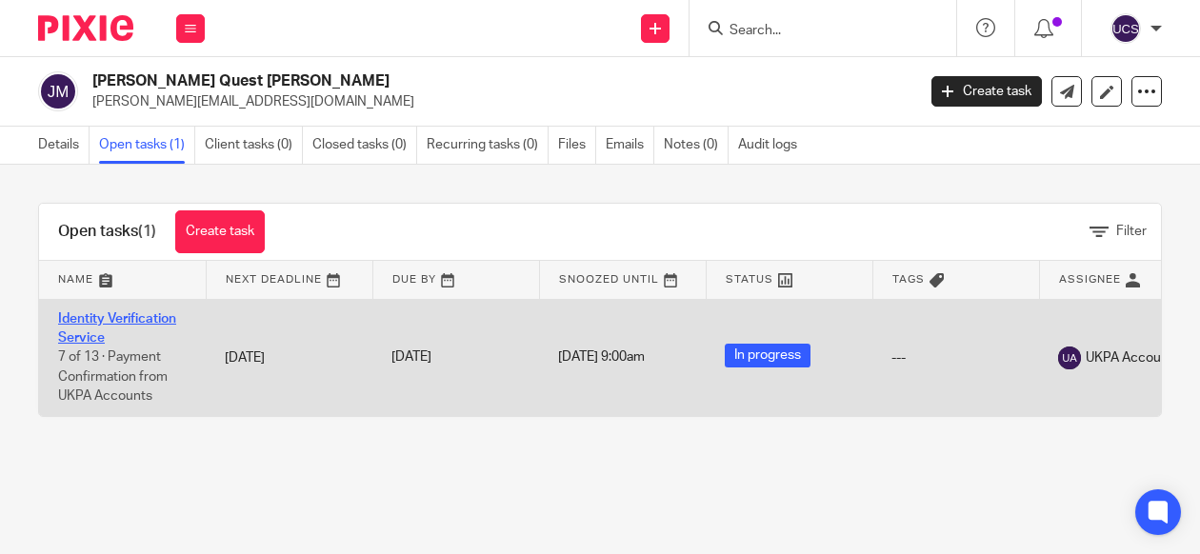
click at [133, 316] on link "Identity Verification Service" at bounding box center [117, 328] width 118 height 32
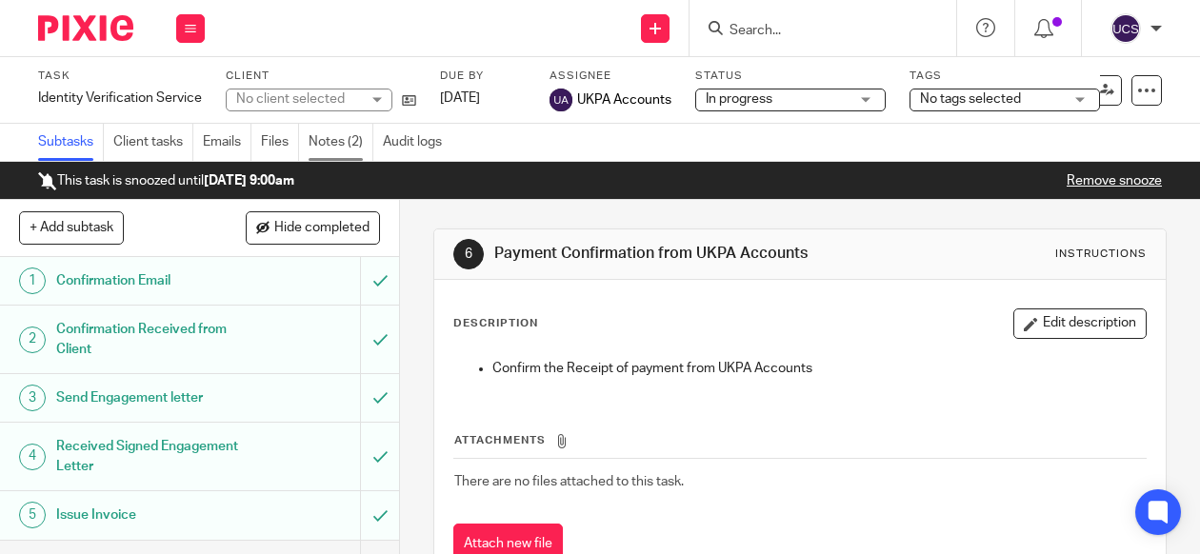
click at [337, 155] on link "Notes (2)" at bounding box center [341, 142] width 65 height 37
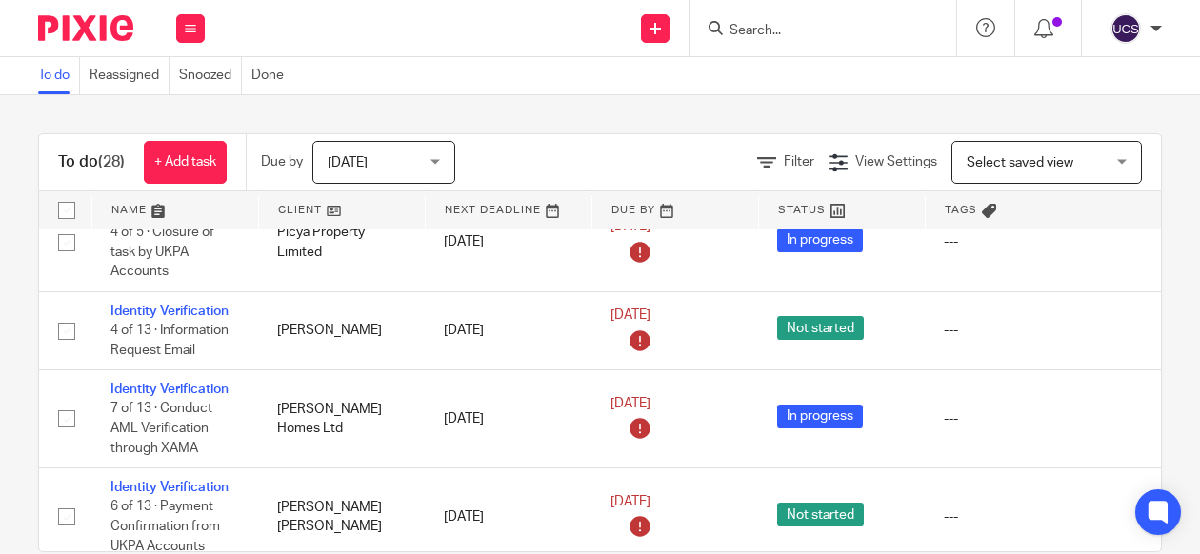
scroll to position [731, 0]
